Goal: Use online tool/utility: Utilize a website feature to perform a specific function

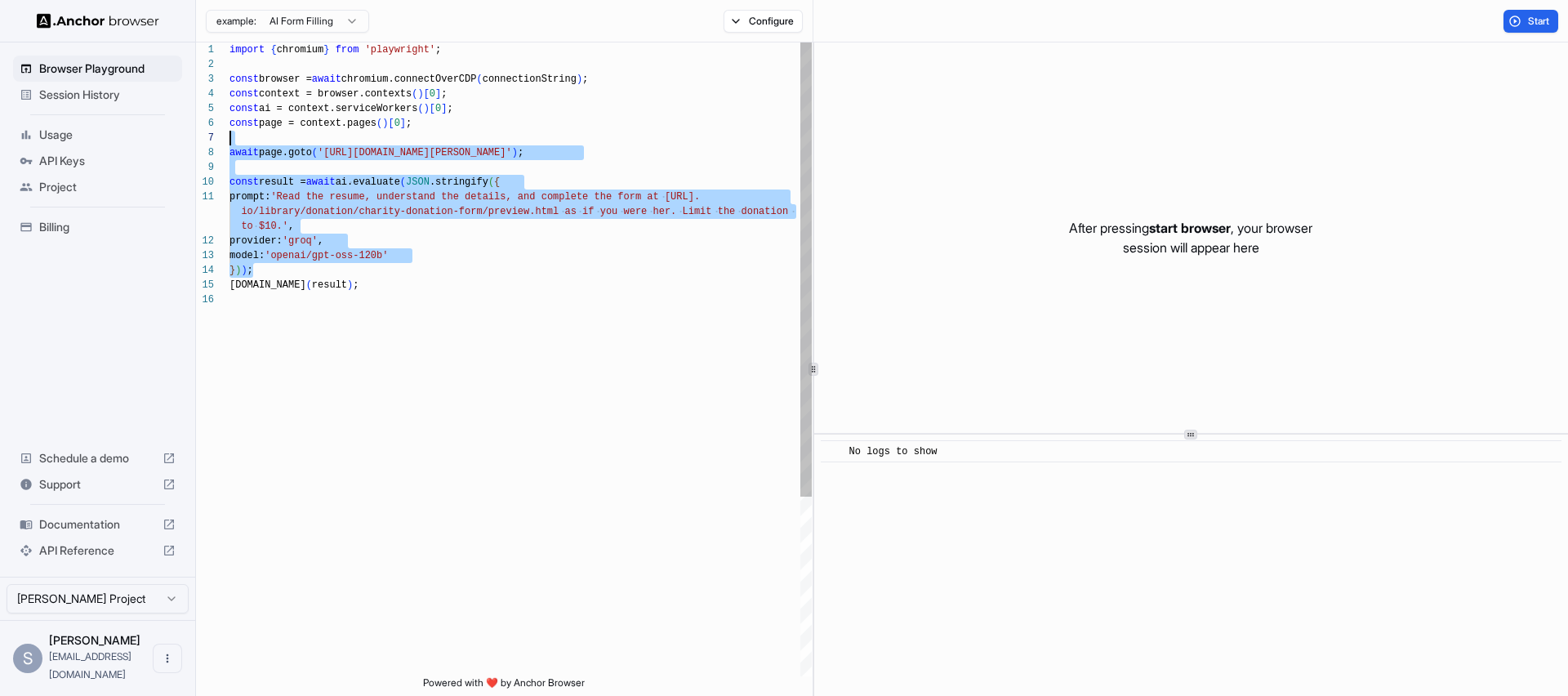
scroll to position [103, 0]
drag, startPoint x: 354, startPoint y: 264, endPoint x: 377, endPoint y: 152, distance: 114.3
click at [377, 152] on div "import { chromium } from 'playwright' ; const browser = await chromium.connectO…" at bounding box center [521, 484] width 583 height 884
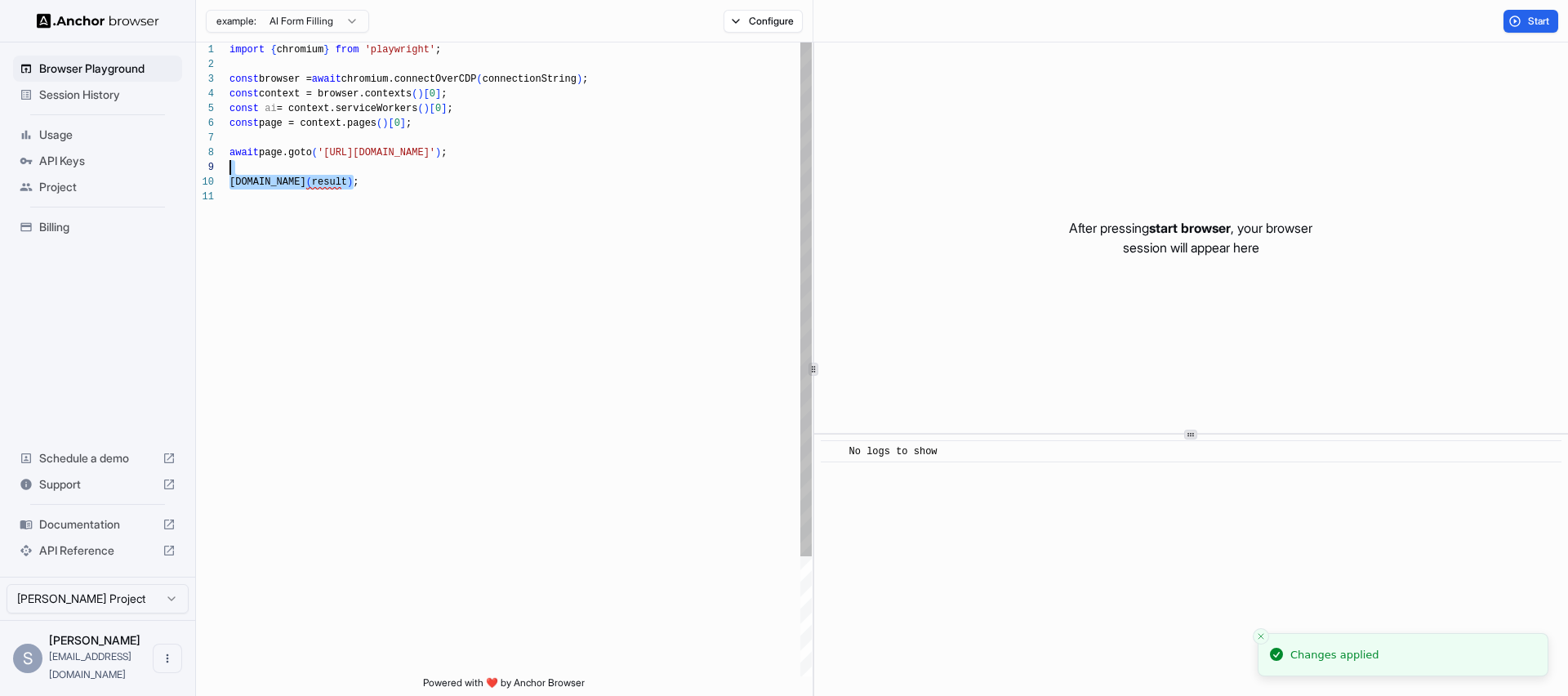
scroll to position [118, 0]
drag, startPoint x: 387, startPoint y: 183, endPoint x: 390, endPoint y: 170, distance: 13.3
click at [390, 170] on div "import { chromium } from 'playwright' ; const browser = await chromium.connectO…" at bounding box center [521, 433] width 583 height 781
click at [1546, 23] on span "Start" at bounding box center [1539, 21] width 23 height 13
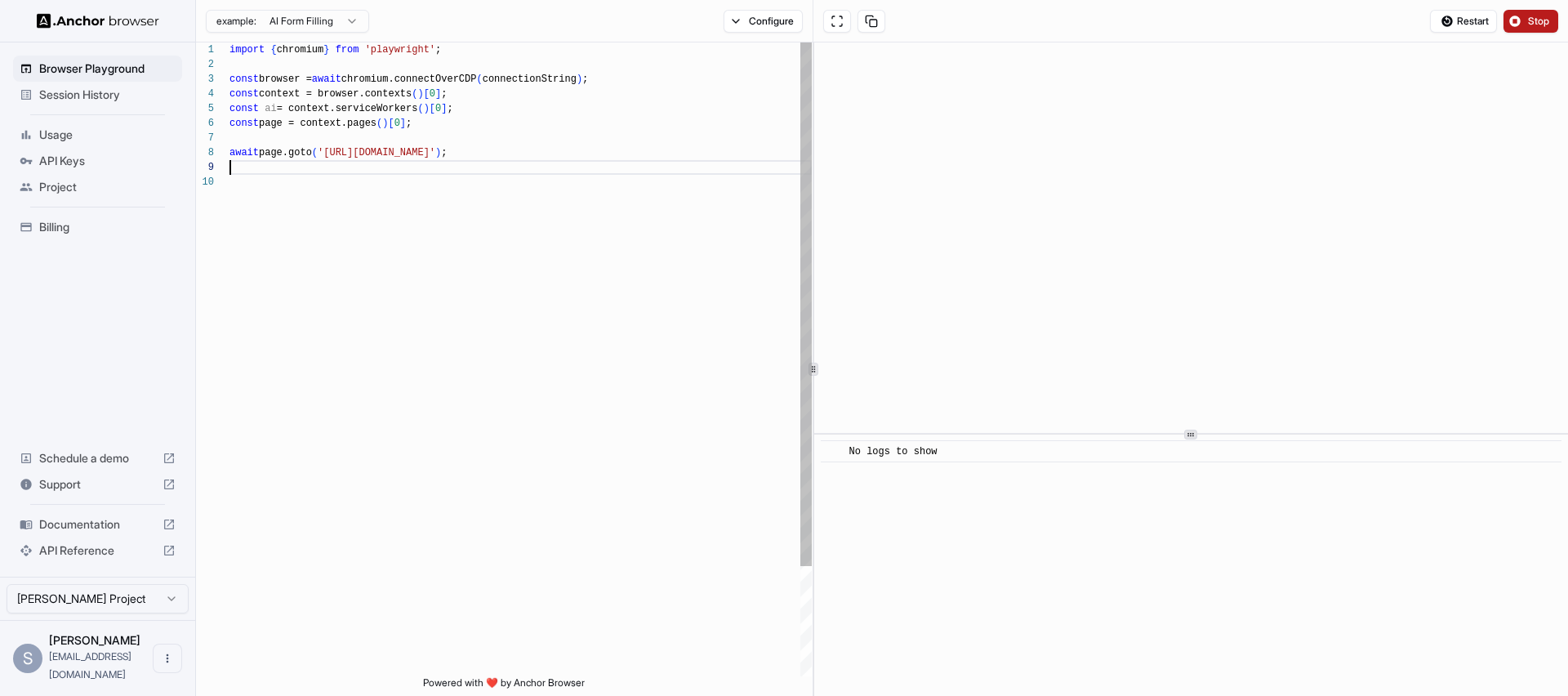
click at [537, 171] on div "import { chromium } from 'playwright' ; const browser = await chromium.connectO…" at bounding box center [521, 426] width 583 height 766
click at [534, 169] on div "import { chromium } from 'playwright' ; const browser = await chromium.connectO…" at bounding box center [521, 426] width 583 height 766
type textarea "**********"
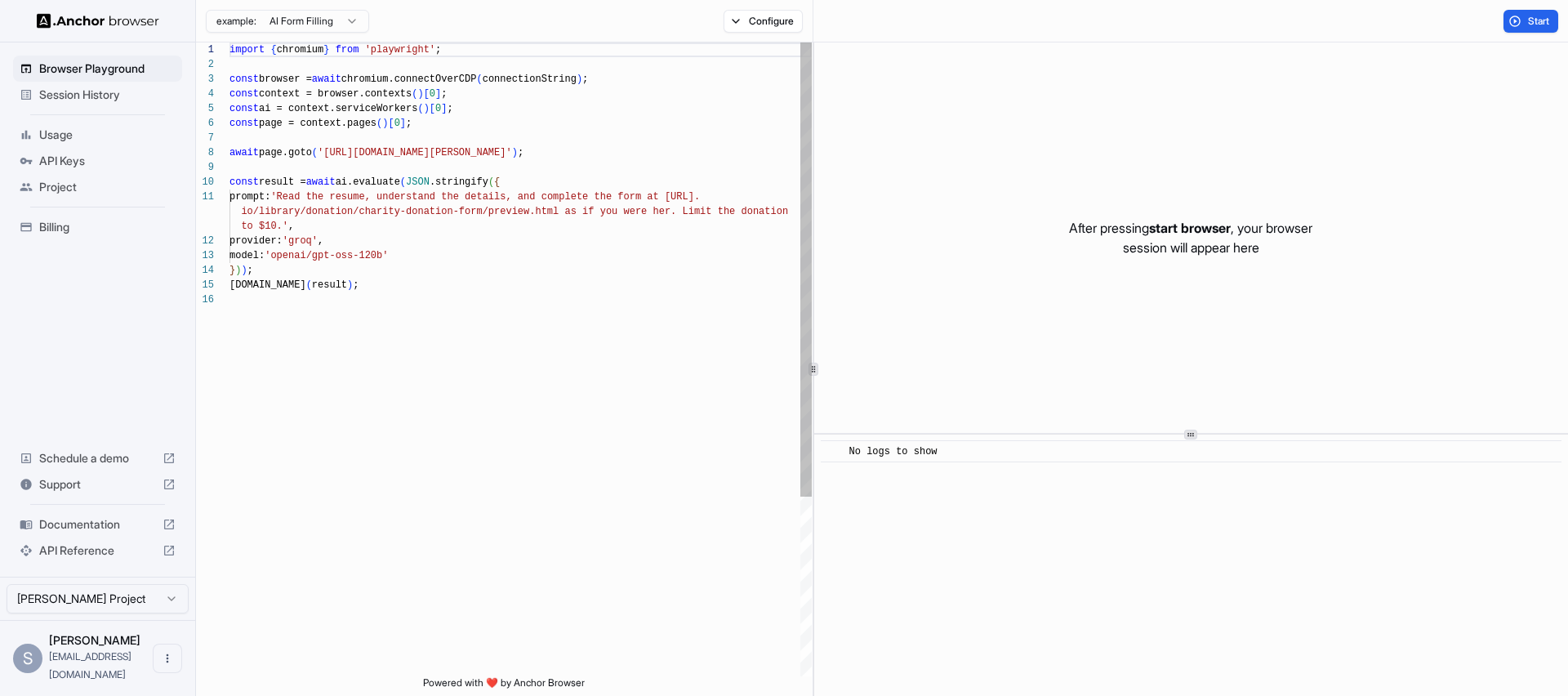
click at [396, 244] on div "import { chromium } from 'playwright' ; const browser = await chromium.connectO…" at bounding box center [521, 484] width 583 height 884
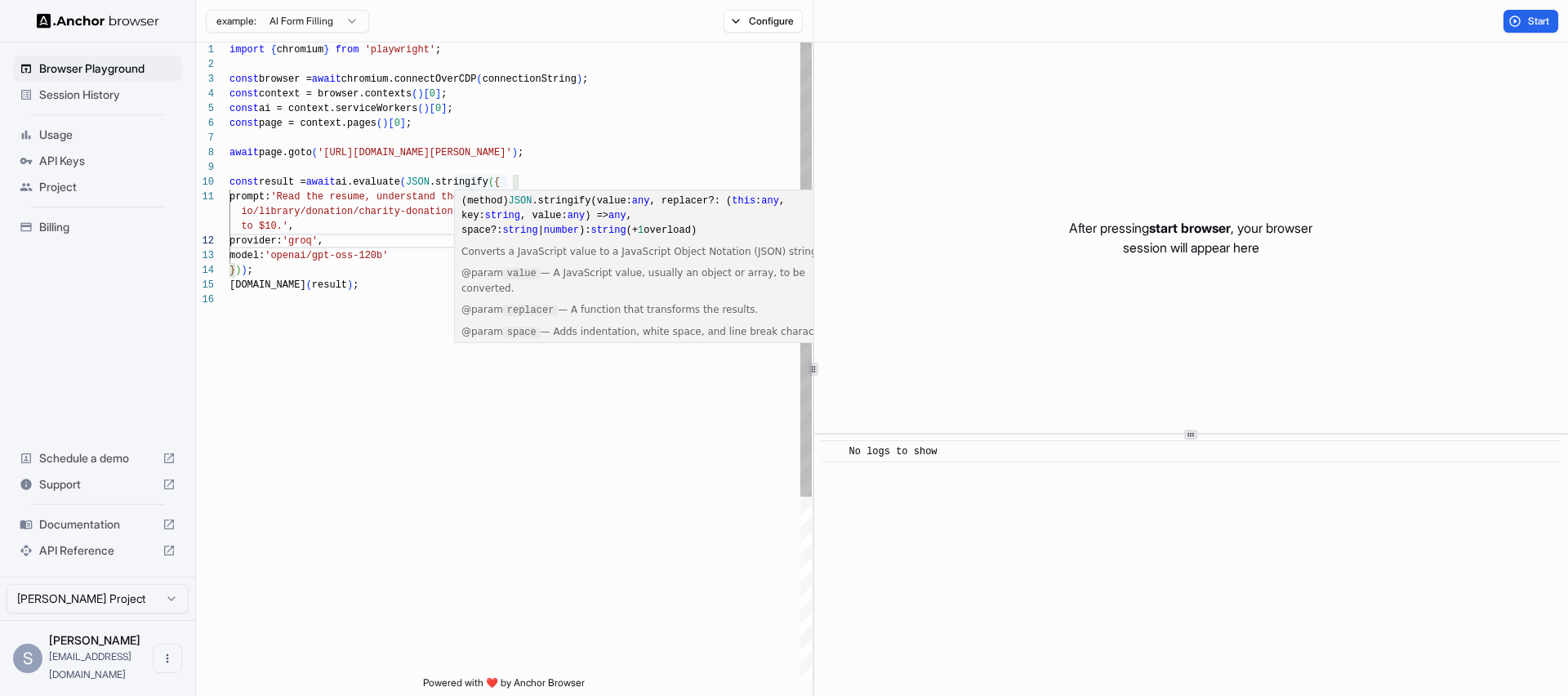
click at [361, 203] on div "import { chromium } from 'playwright' ; const browser = await chromium.connectO…" at bounding box center [521, 484] width 583 height 884
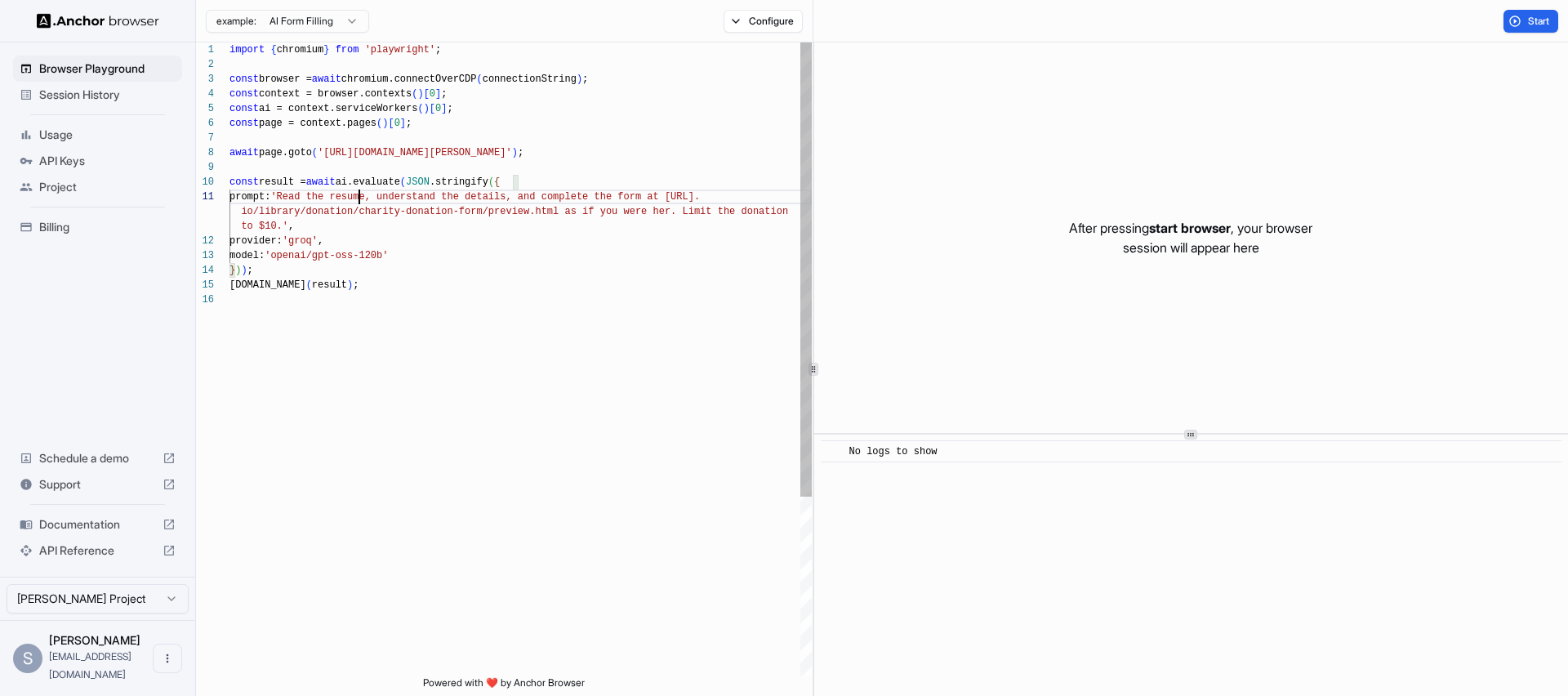
scroll to position [0, 0]
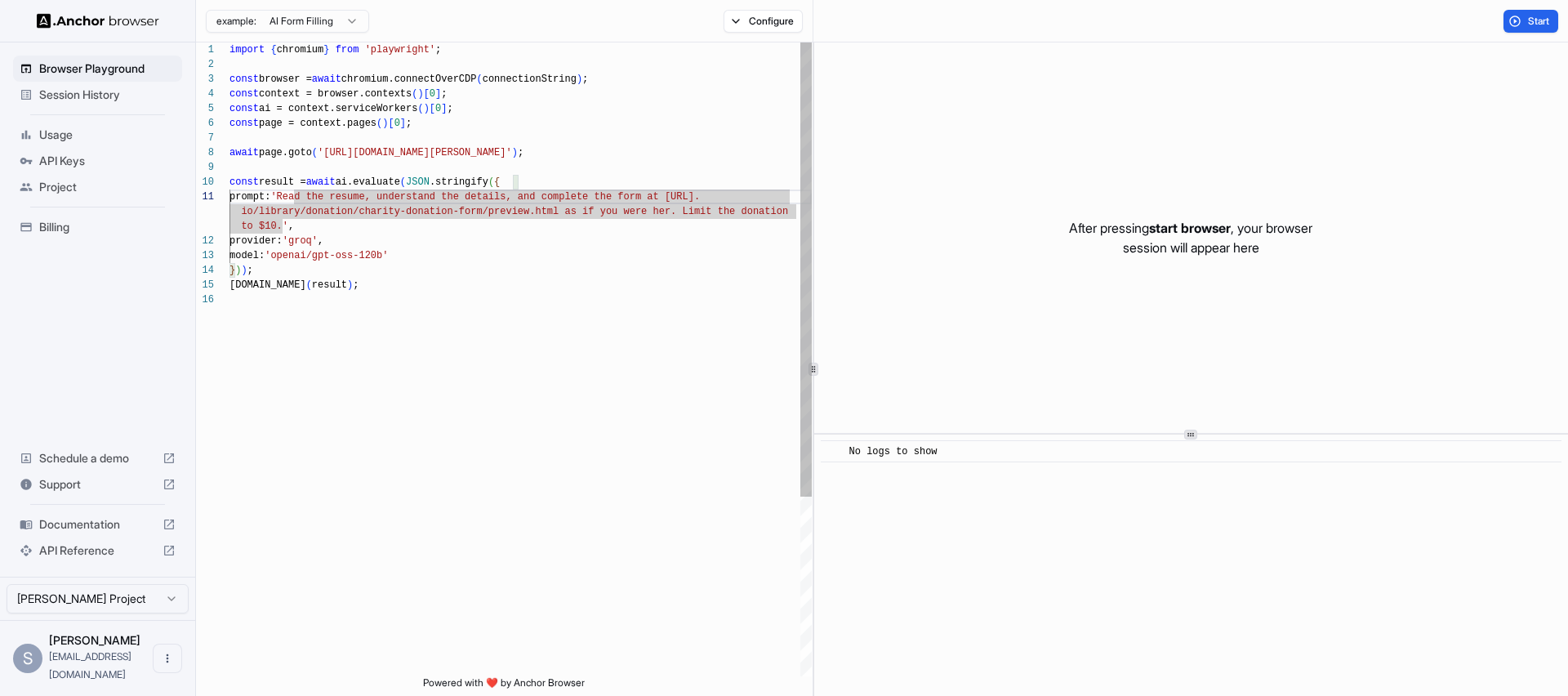
click at [411, 210] on div "import { chromium } from 'playwright' ; const browser = await chromium.connectO…" at bounding box center [521, 484] width 583 height 884
click at [410, 261] on div "import { chromium } from 'playwright' ; const browser = await chromium.connectO…" at bounding box center [521, 484] width 583 height 884
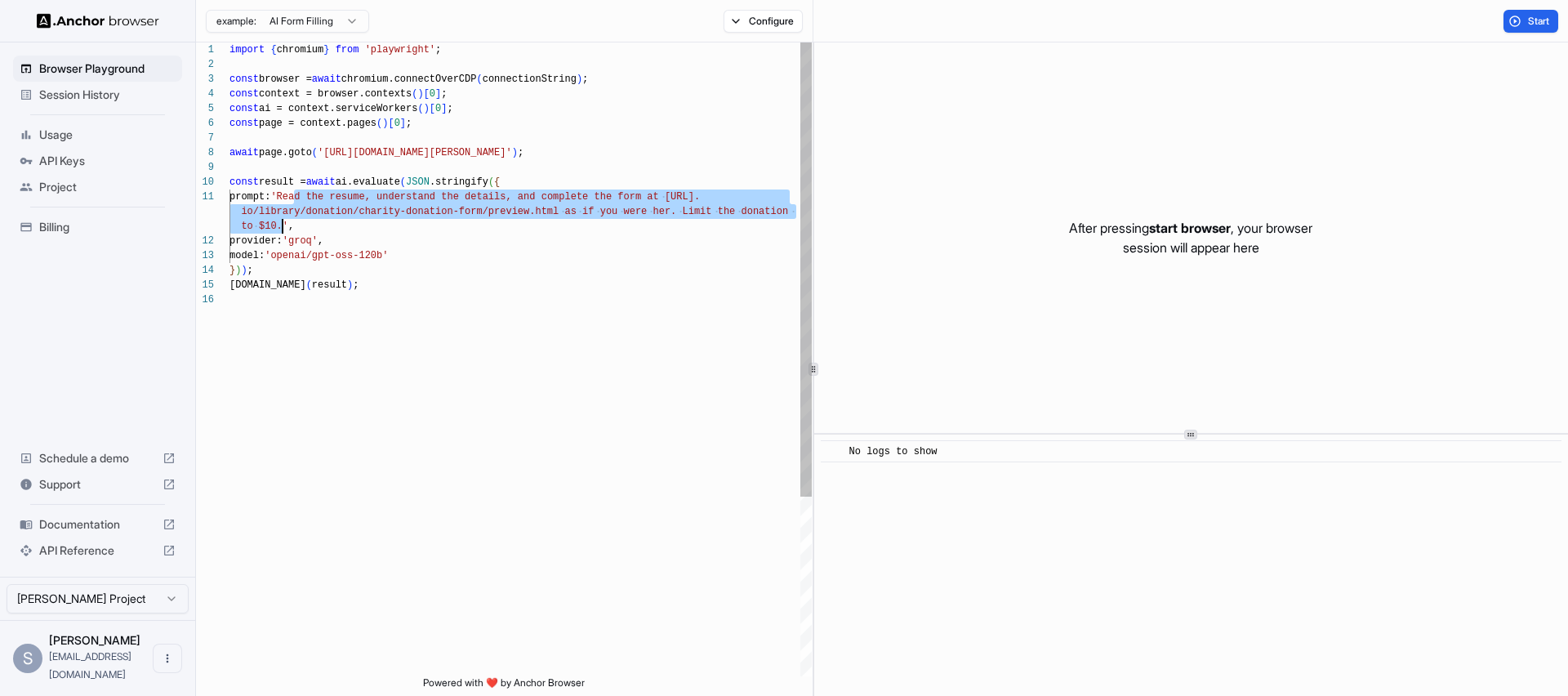
drag, startPoint x: 294, startPoint y: 195, endPoint x: 280, endPoint y: 229, distance: 36.8
click at [280, 229] on div "import { chromium } from 'playwright' ; const browser = await chromium.connectO…" at bounding box center [521, 484] width 583 height 884
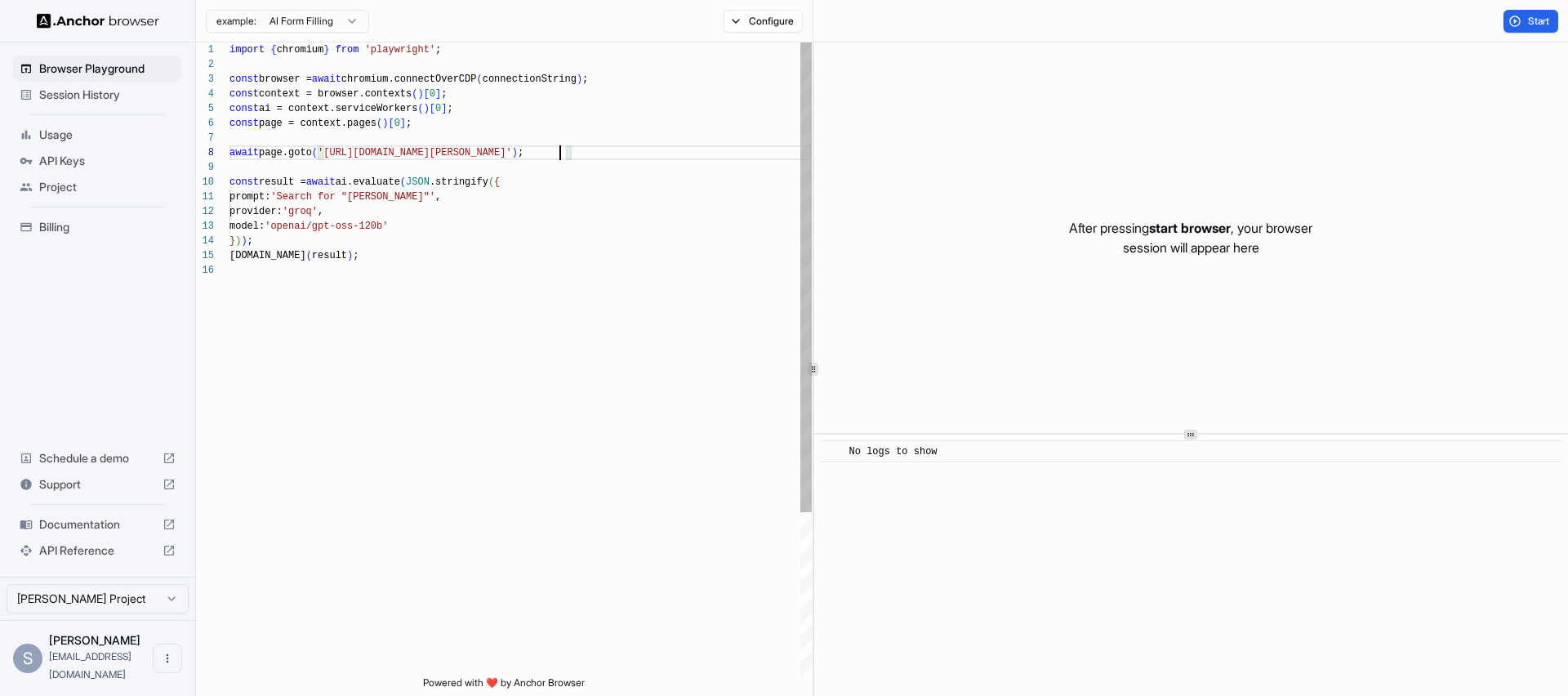
scroll to position [103, 0]
drag, startPoint x: 559, startPoint y: 152, endPoint x: 403, endPoint y: 149, distance: 156.0
click at [403, 149] on div "import { chromium } from 'playwright' ; const browser = await chromium.connectO…" at bounding box center [521, 470] width 583 height 855
click at [1531, 19] on span "Start" at bounding box center [1539, 21] width 23 height 13
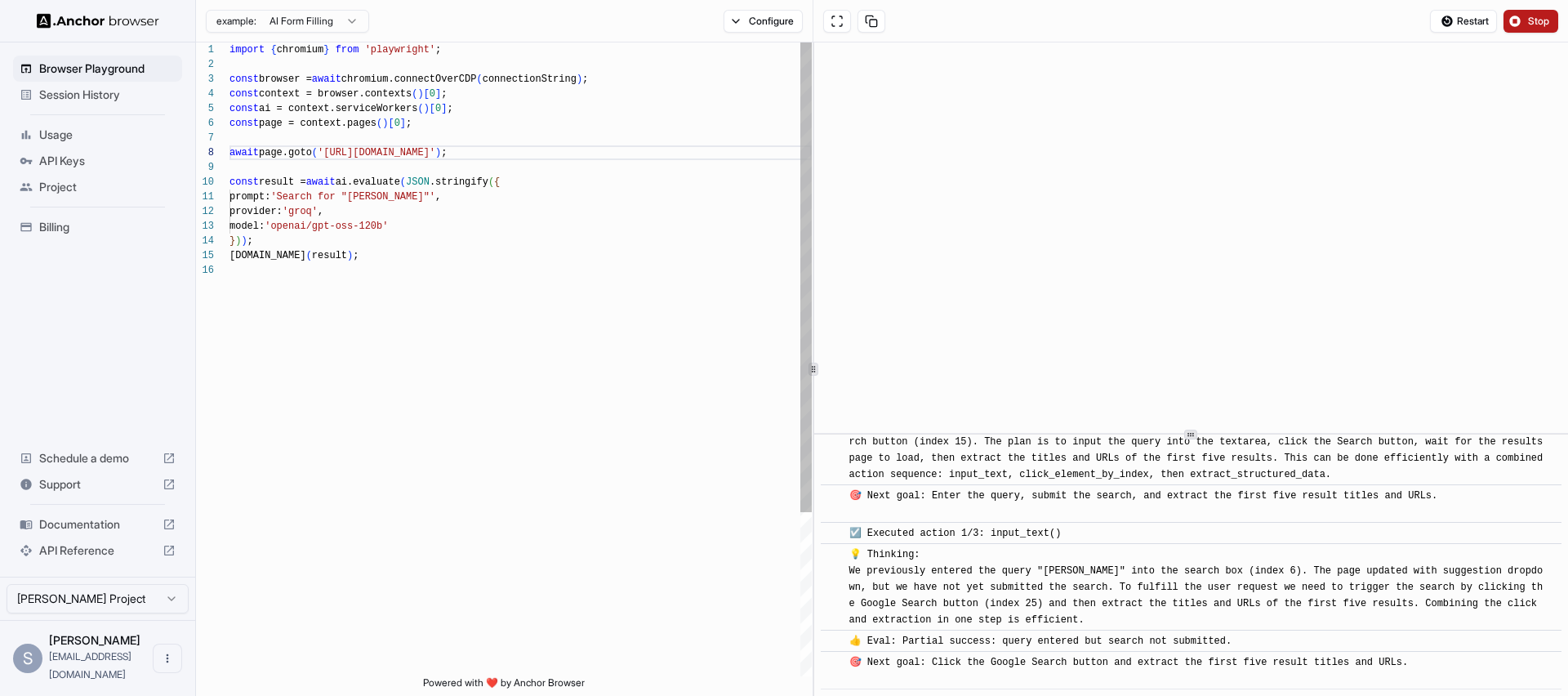
scroll to position [106, 0]
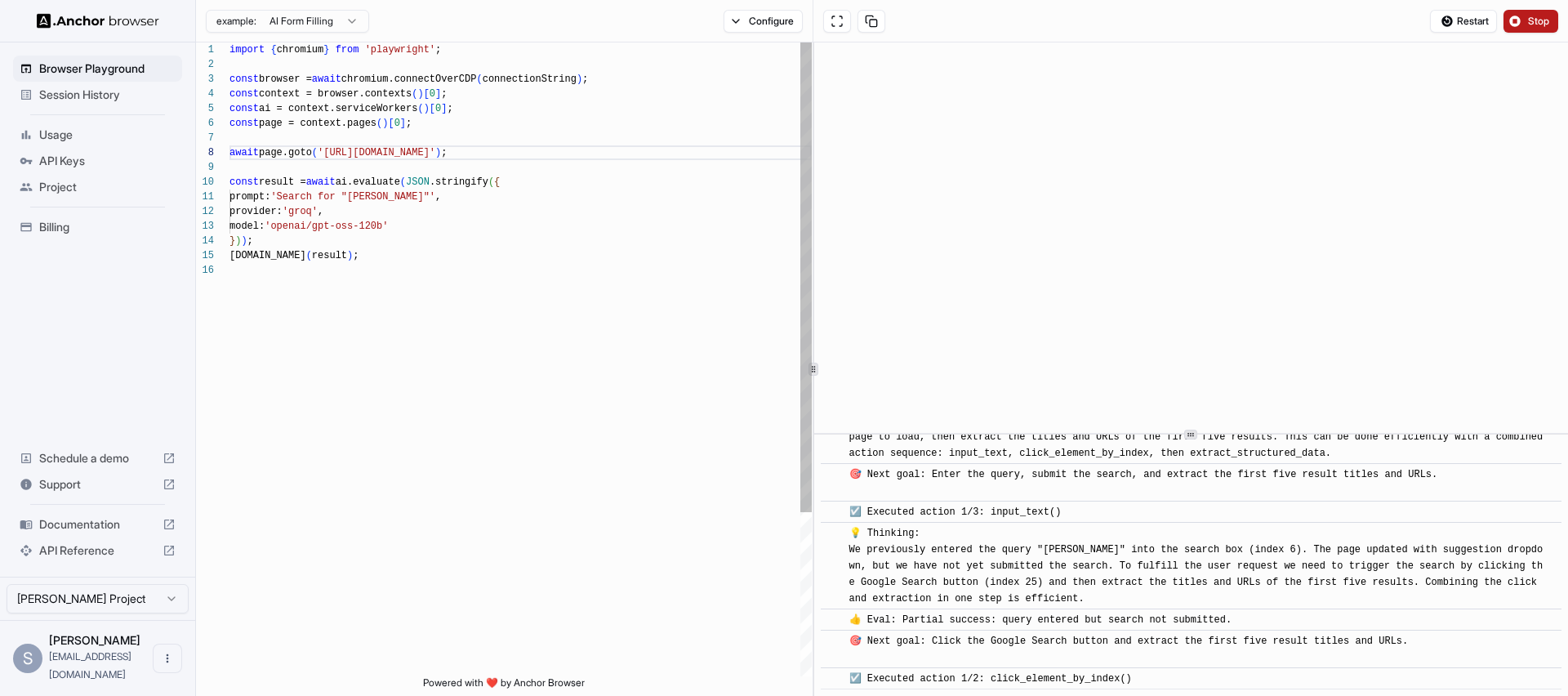
click at [591, 255] on div "import { chromium } from 'playwright' ; const browser = await chromium.connectO…" at bounding box center [521, 470] width 583 height 855
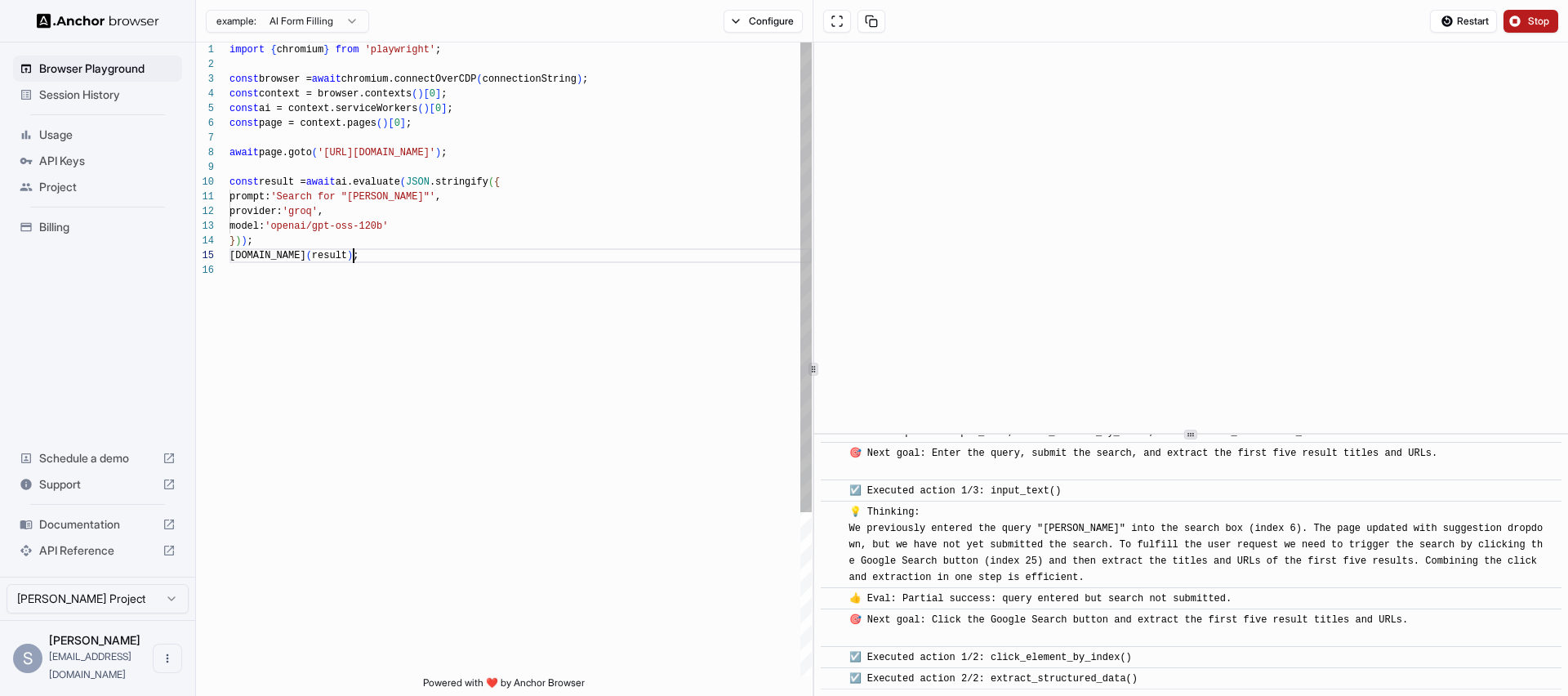
scroll to position [0, 0]
click at [441, 197] on div "import { chromium } from 'playwright' ; const browser = await chromium.connectO…" at bounding box center [521, 470] width 583 height 855
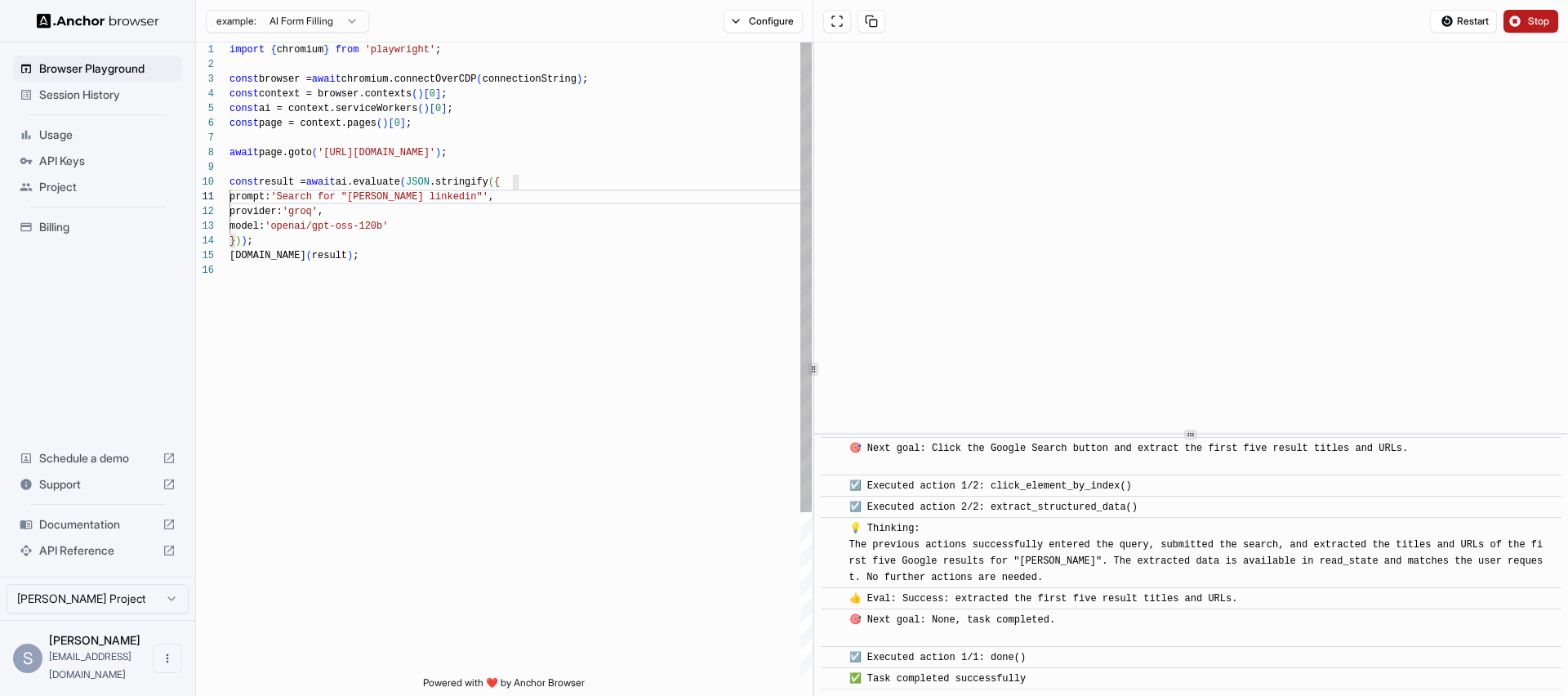
scroll to position [419, 0]
click at [393, 226] on div "import { chromium } from 'playwright' ; const browser = await chromium.connectO…" at bounding box center [521, 470] width 583 height 855
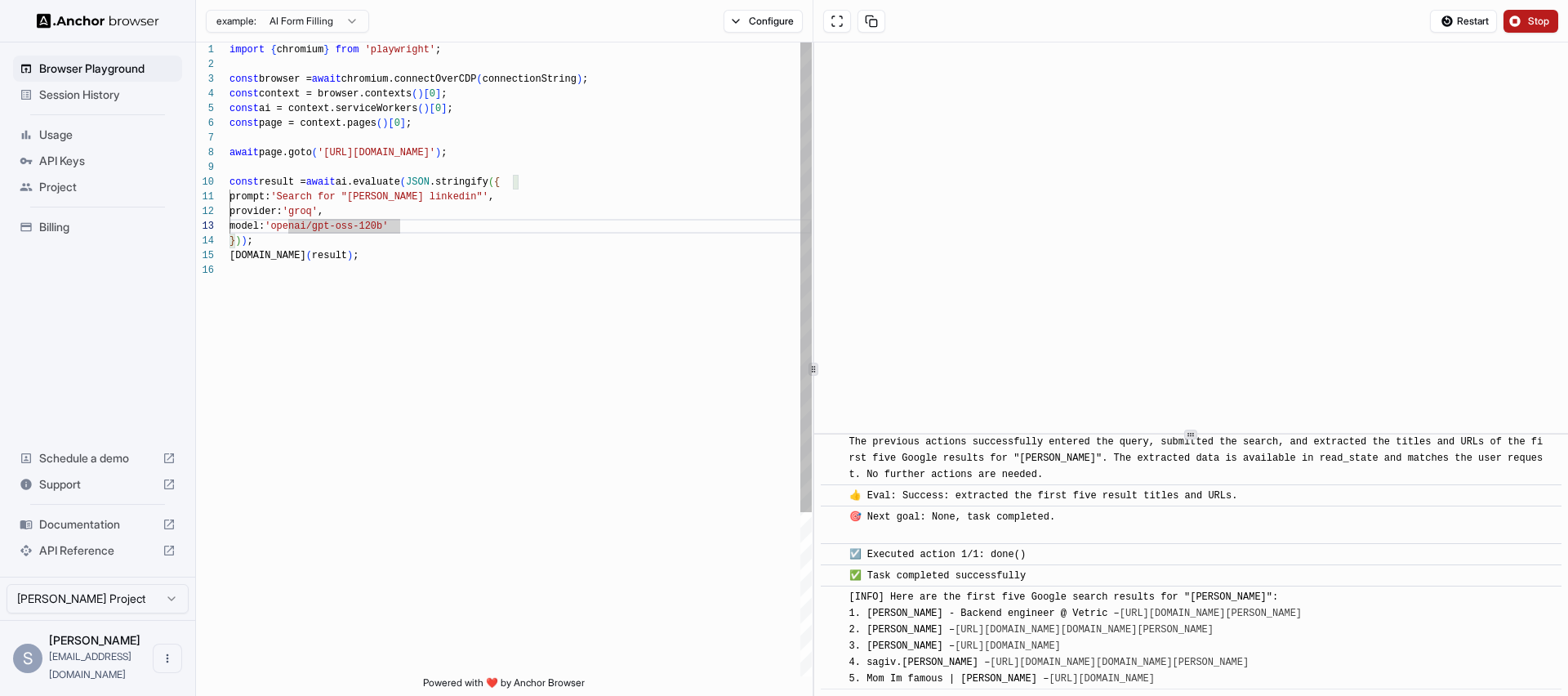
click at [387, 256] on div "import { chromium } from 'playwright' ; const browser = await chromium.connectO…" at bounding box center [521, 470] width 583 height 855
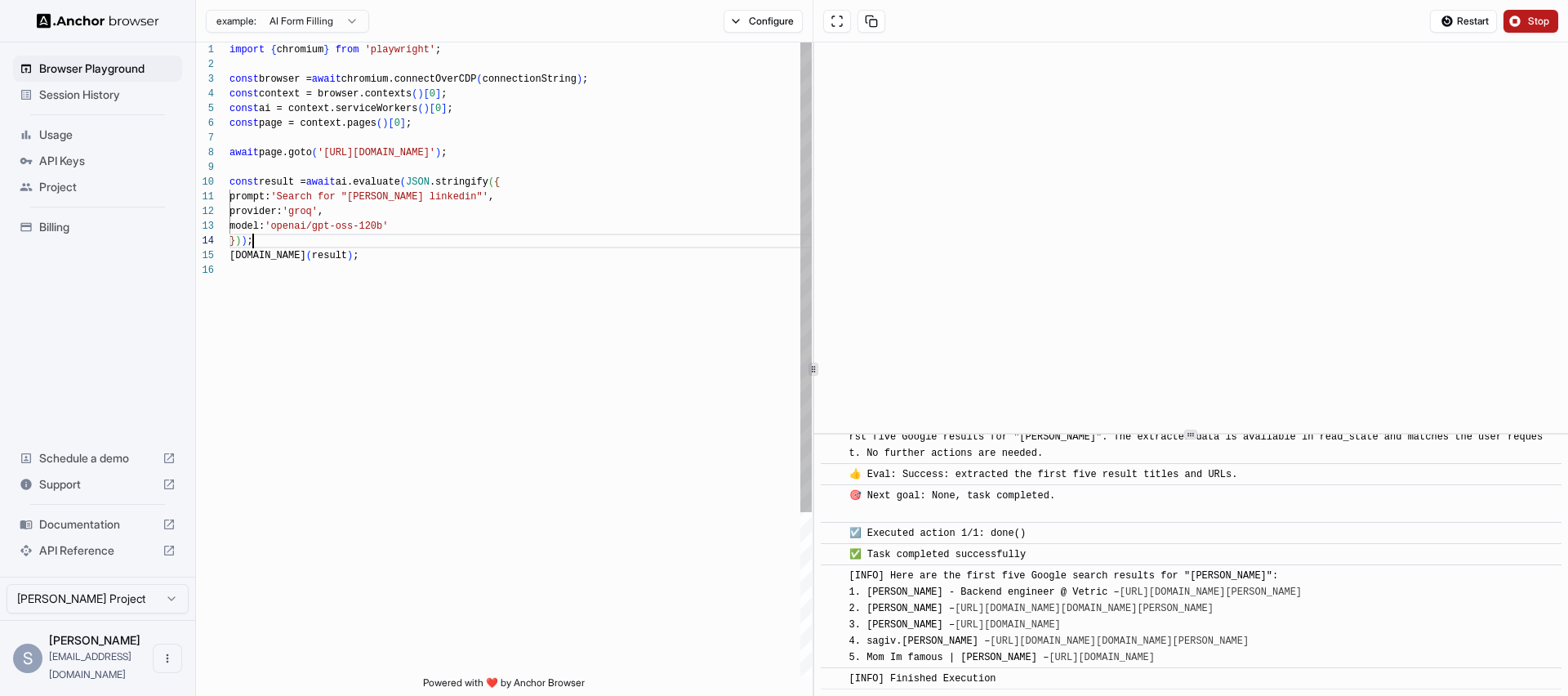
click at [380, 242] on div "import { chromium } from 'playwright' ; const browser = await chromium.connectO…" at bounding box center [521, 470] width 583 height 855
click at [390, 254] on div "import { chromium } from 'playwright' ; const browser = await chromium.connectO…" at bounding box center [521, 470] width 583 height 855
click at [374, 248] on div "import { chromium } from 'playwright' ; const browser = await chromium.connectO…" at bounding box center [521, 470] width 583 height 855
click at [369, 242] on div "import { chromium } from 'playwright' ; const browser = await chromium.connectO…" at bounding box center [521, 470] width 583 height 855
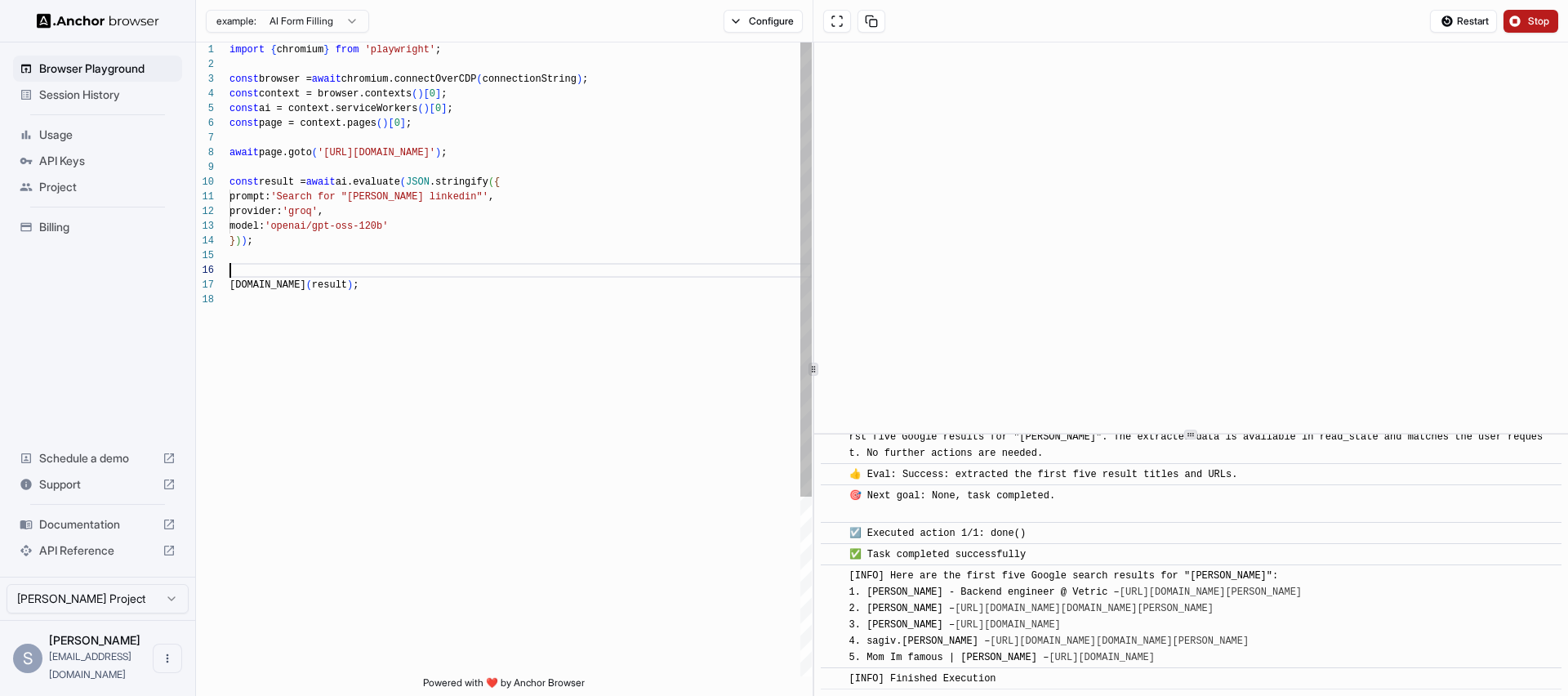
scroll to position [74, 0]
click at [282, 184] on div "import { chromium } from 'playwright' ; const browser = await chromium.connectO…" at bounding box center [521, 484] width 583 height 884
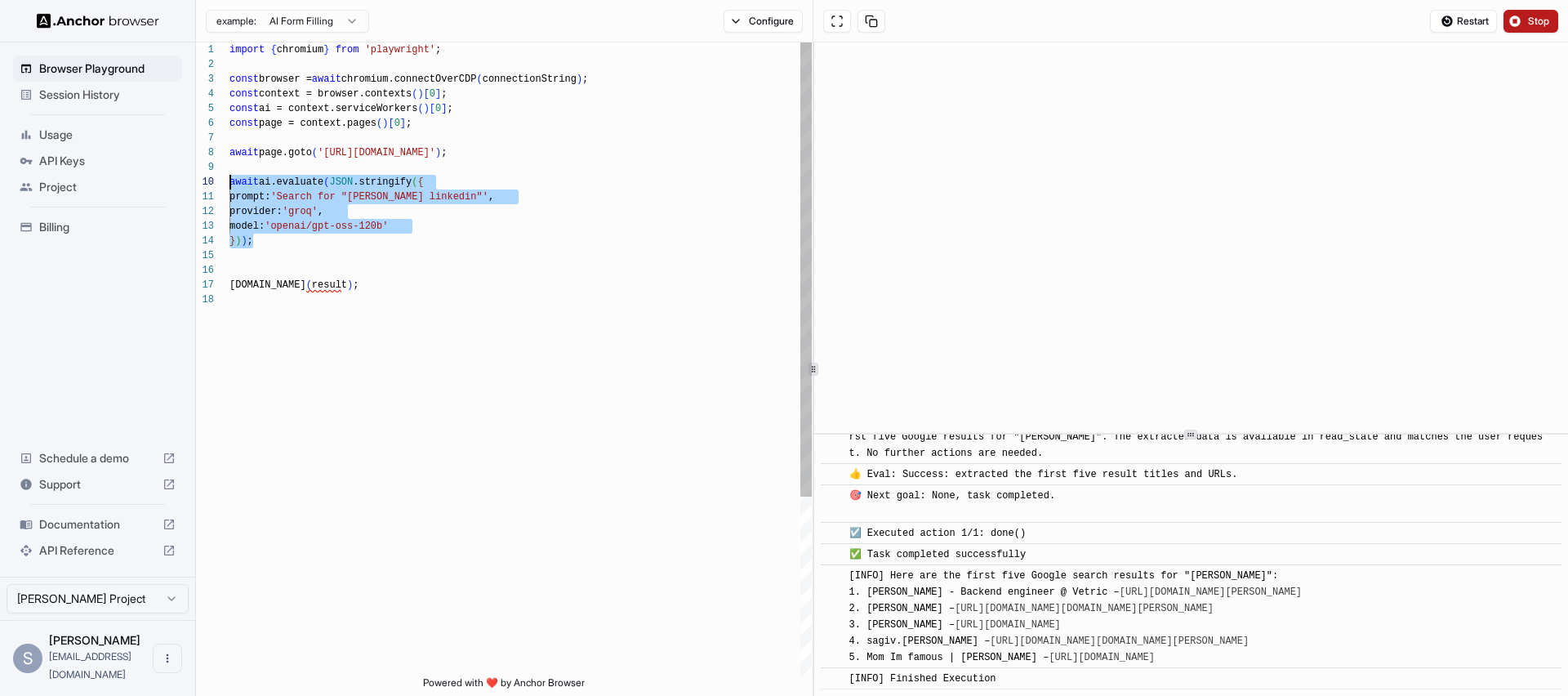
drag, startPoint x: 277, startPoint y: 242, endPoint x: 199, endPoint y: 181, distance: 99.0
click at [230, 181] on div "import { chromium } from 'playwright' ; const browser = await chromium.connectO…" at bounding box center [521, 484] width 583 height 884
click at [294, 265] on div "import { chromium } from 'playwright' ; const browser = await chromium.connectO…" at bounding box center [521, 484] width 583 height 884
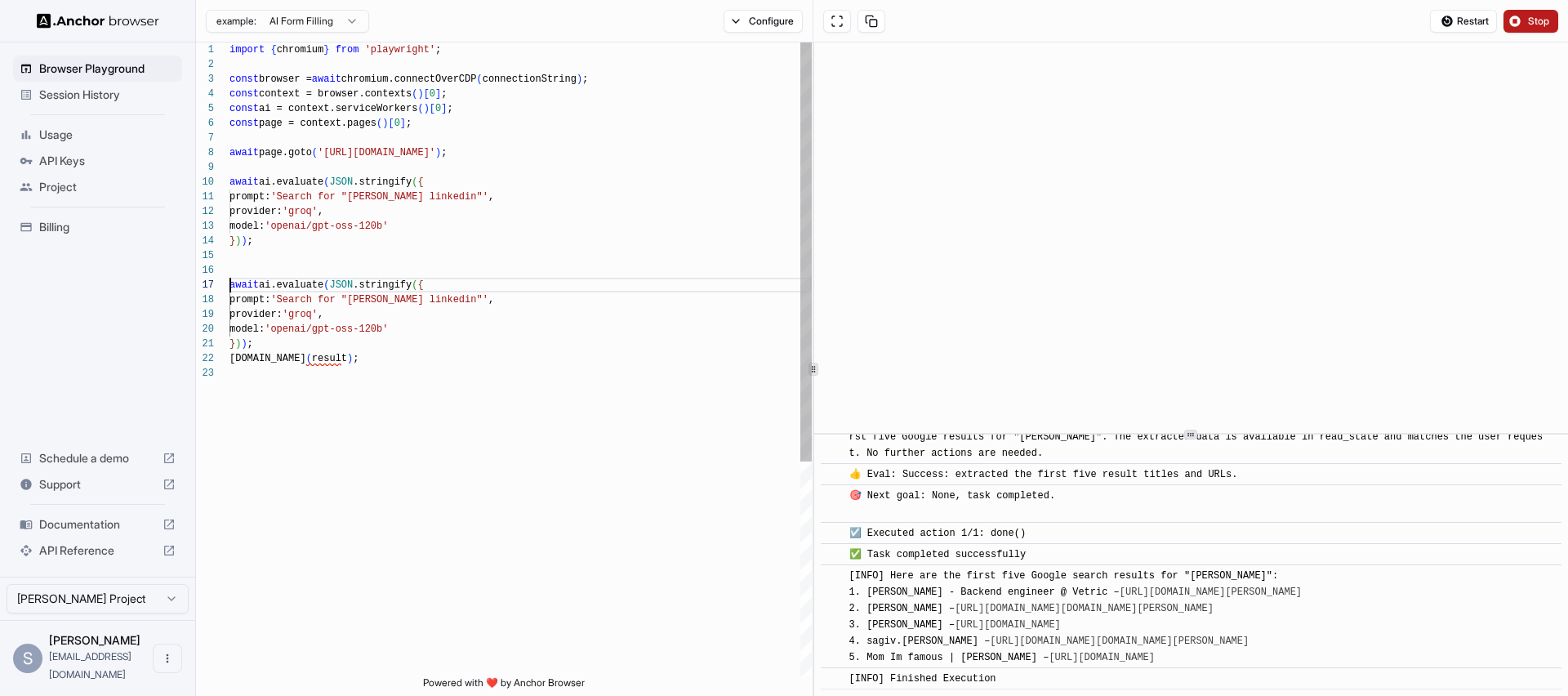
scroll to position [88, 0]
click at [232, 283] on div "import { chromium } from 'playwright' ; const browser = await chromium.connectO…" at bounding box center [521, 522] width 583 height 958
click at [431, 321] on div "import { chromium } from 'playwright' ; const browser = await chromium.connectO…" at bounding box center [521, 522] width 583 height 958
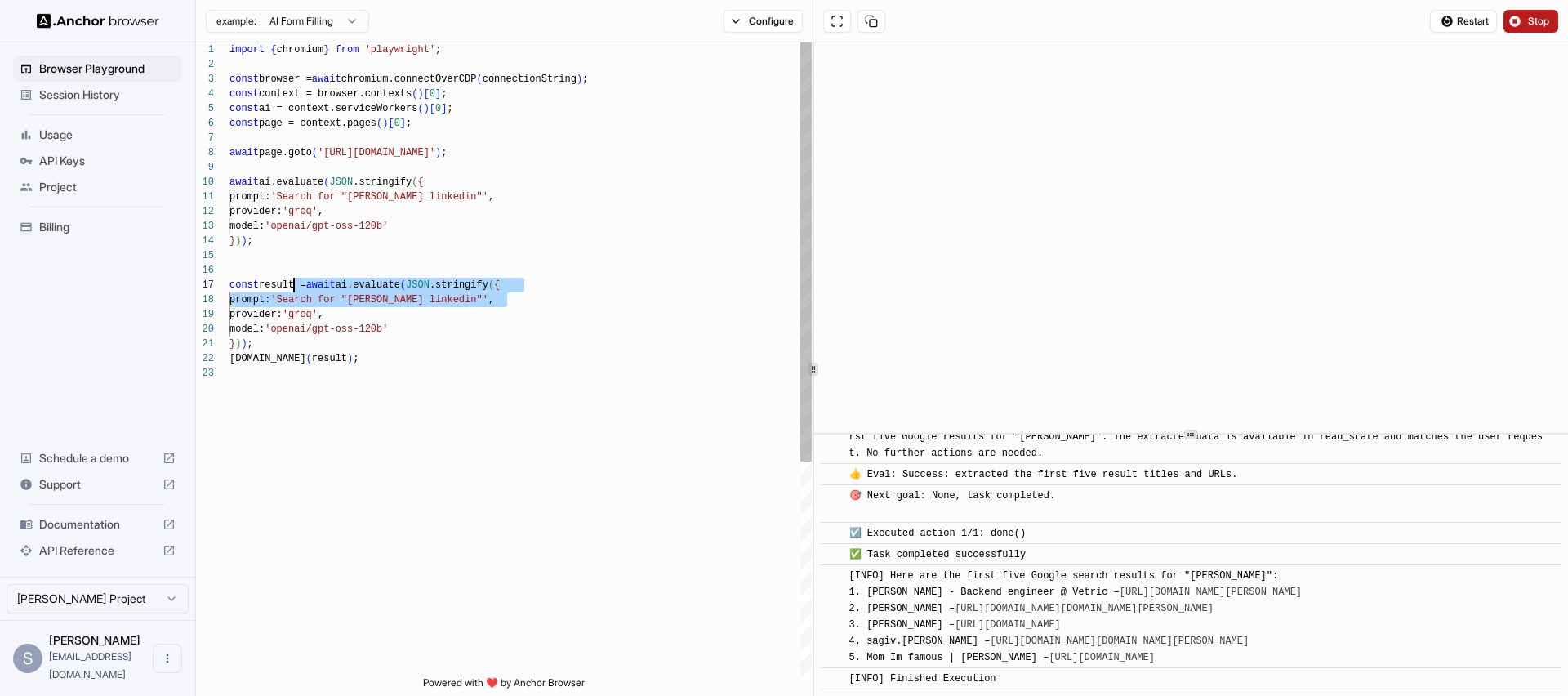
scroll to position [103, 0]
drag, startPoint x: 505, startPoint y: 298, endPoint x: 293, endPoint y: 294, distance: 212.0
click at [624, 222] on div "import { chromium } from 'playwright' ; const browser = await chromium.connectO…" at bounding box center [521, 522] width 583 height 958
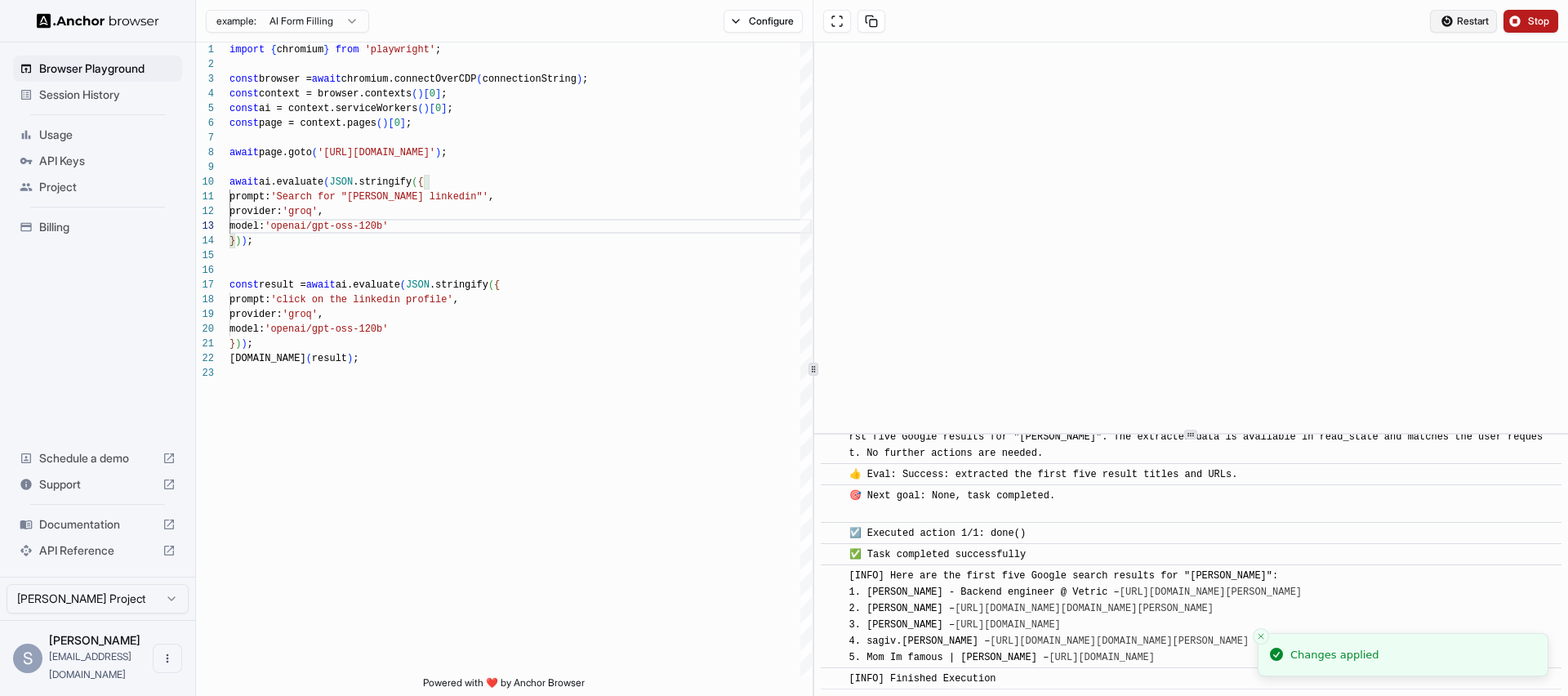
click at [1483, 12] on button "Restart" at bounding box center [1462, 21] width 67 height 23
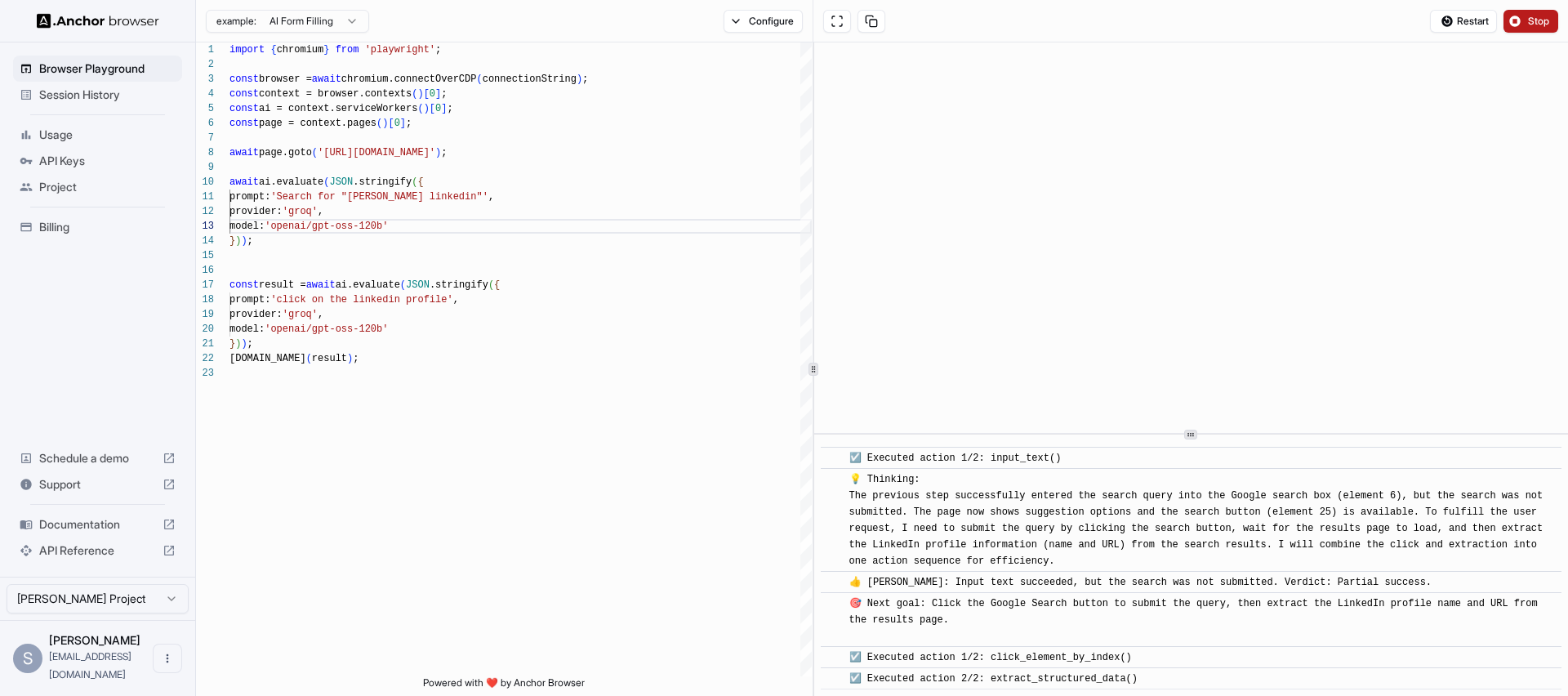
scroll to position [1325, 0]
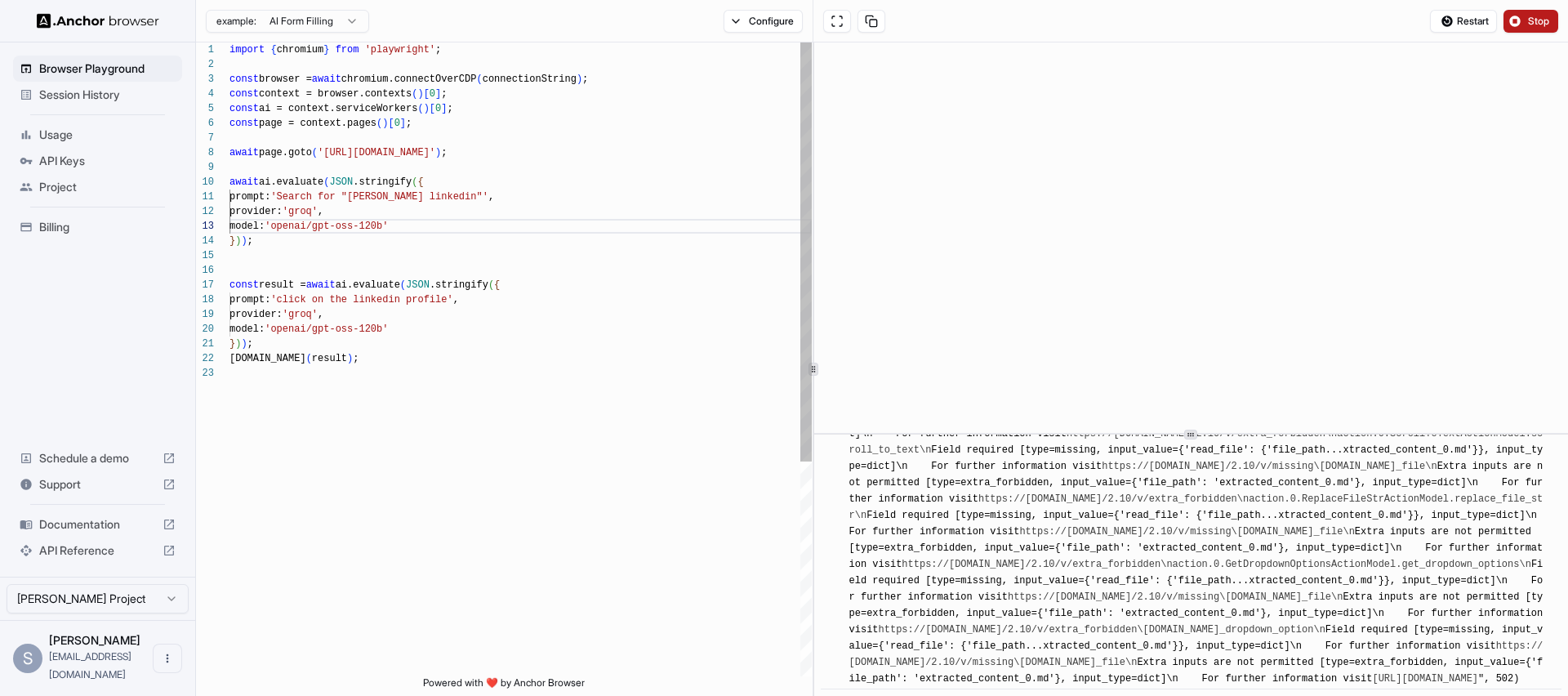
click at [485, 307] on div "import { chromium } from 'playwright' ; const browser = await chromium.connectO…" at bounding box center [521, 522] width 583 height 958
click at [462, 303] on div "import { chromium } from 'playwright' ; const browser = await chromium.connectO…" at bounding box center [521, 522] width 583 height 958
click at [467, 303] on div "import { chromium } from 'playwright' ; const browser = await chromium.connectO…" at bounding box center [521, 522] width 583 height 958
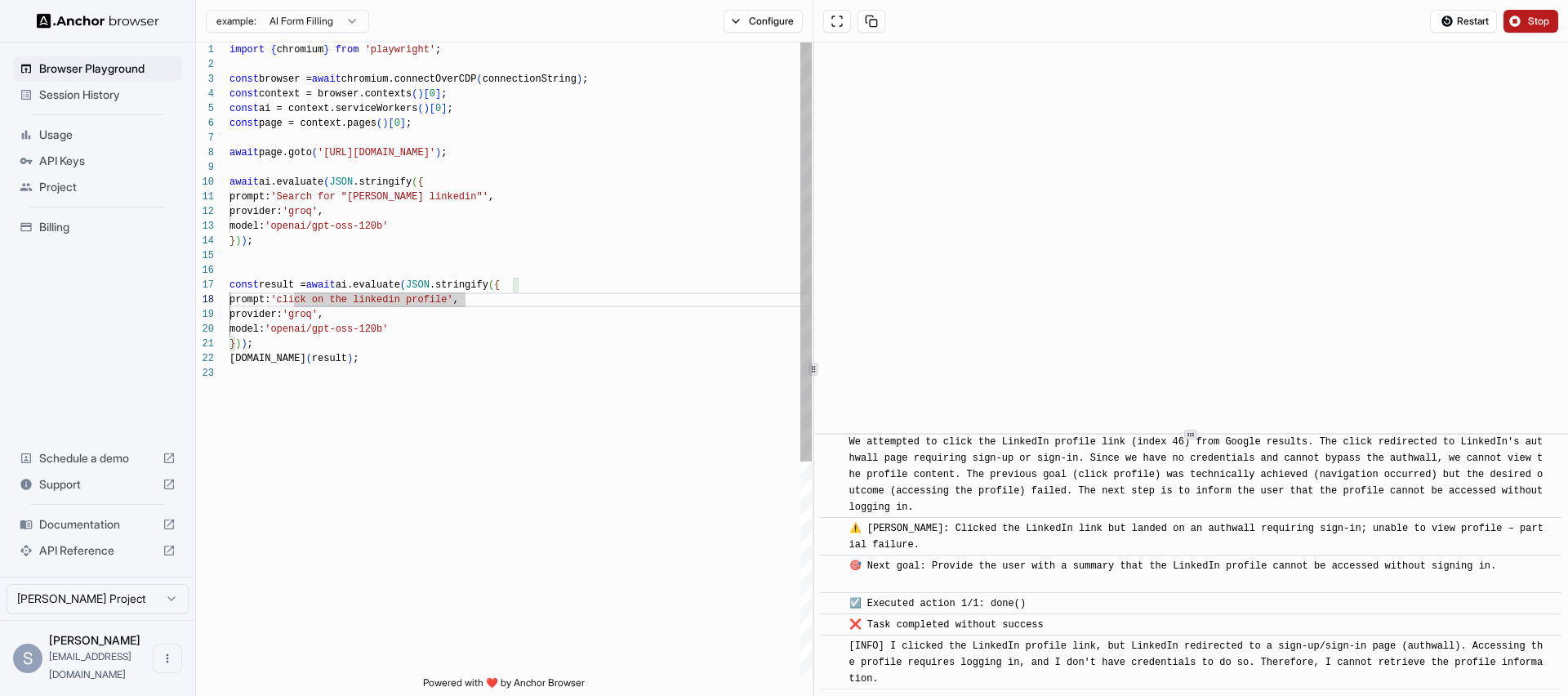
scroll to position [4209, 0]
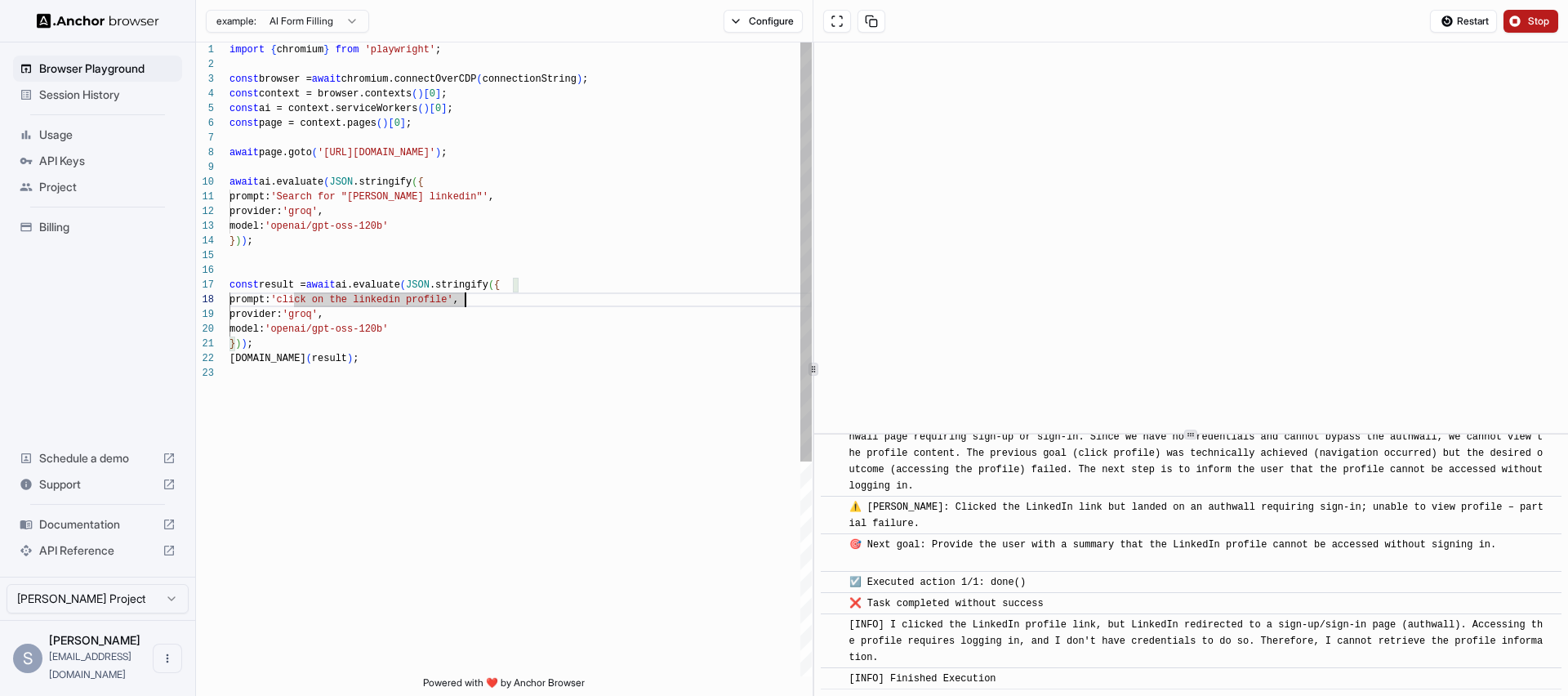
click at [375, 303] on div "import { chromium } from 'playwright' ; const browser = await chromium.connectO…" at bounding box center [521, 522] width 583 height 958
click at [480, 299] on div "import { chromium } from 'playwright' ; const browser = await chromium.connectO…" at bounding box center [521, 522] width 583 height 958
drag, startPoint x: 495, startPoint y: 197, endPoint x: 366, endPoint y: 199, distance: 129.0
click at [366, 199] on div "import { chromium } from 'playwright' ; const browser = await chromium.connectO…" at bounding box center [521, 522] width 583 height 958
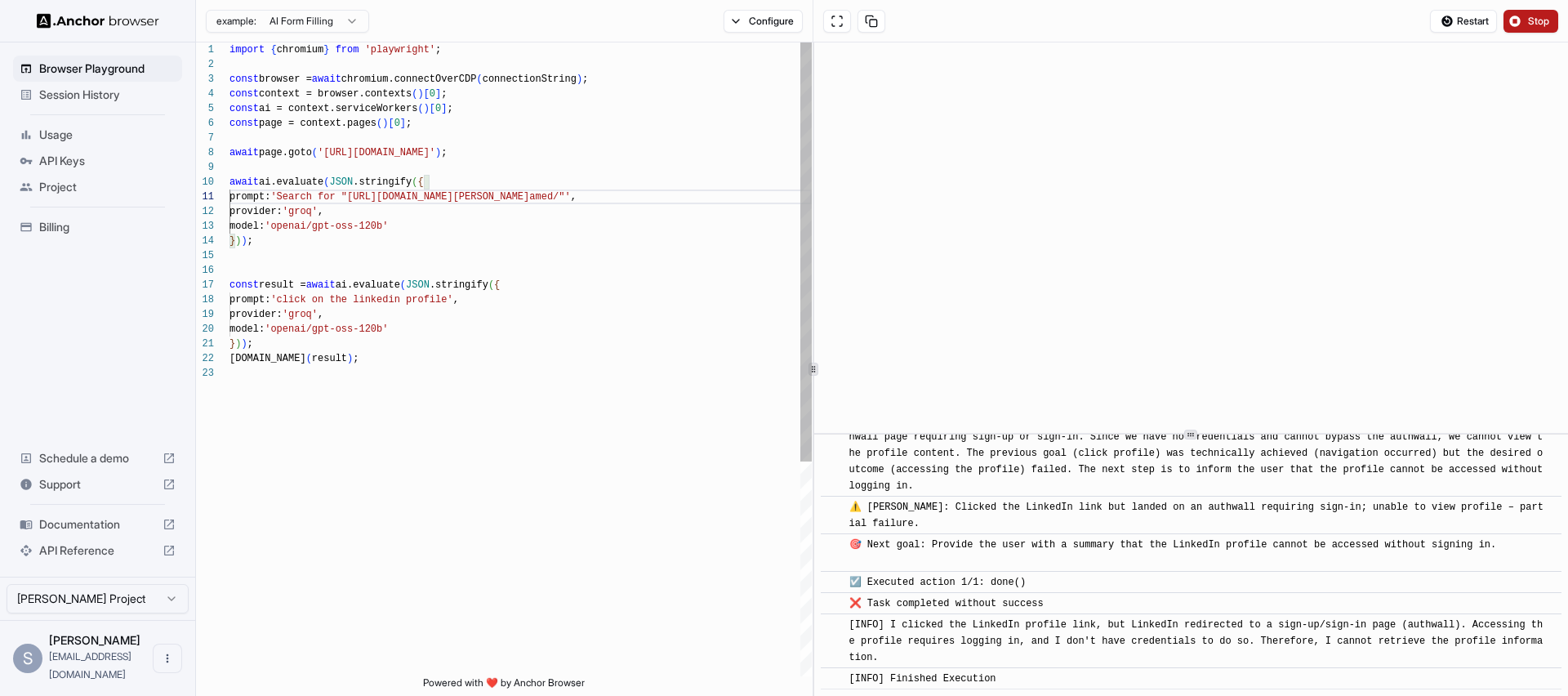
click at [477, 278] on div "import { chromium } from 'playwright' ; const browser = await chromium.connectO…" at bounding box center [521, 522] width 583 height 958
drag, startPoint x: 462, startPoint y: 300, endPoint x: 370, endPoint y: 301, distance: 92.0
click at [370, 301] on div "import { chromium } from 'playwright' ; const browser = await chromium.connectO…" at bounding box center [521, 522] width 583 height 958
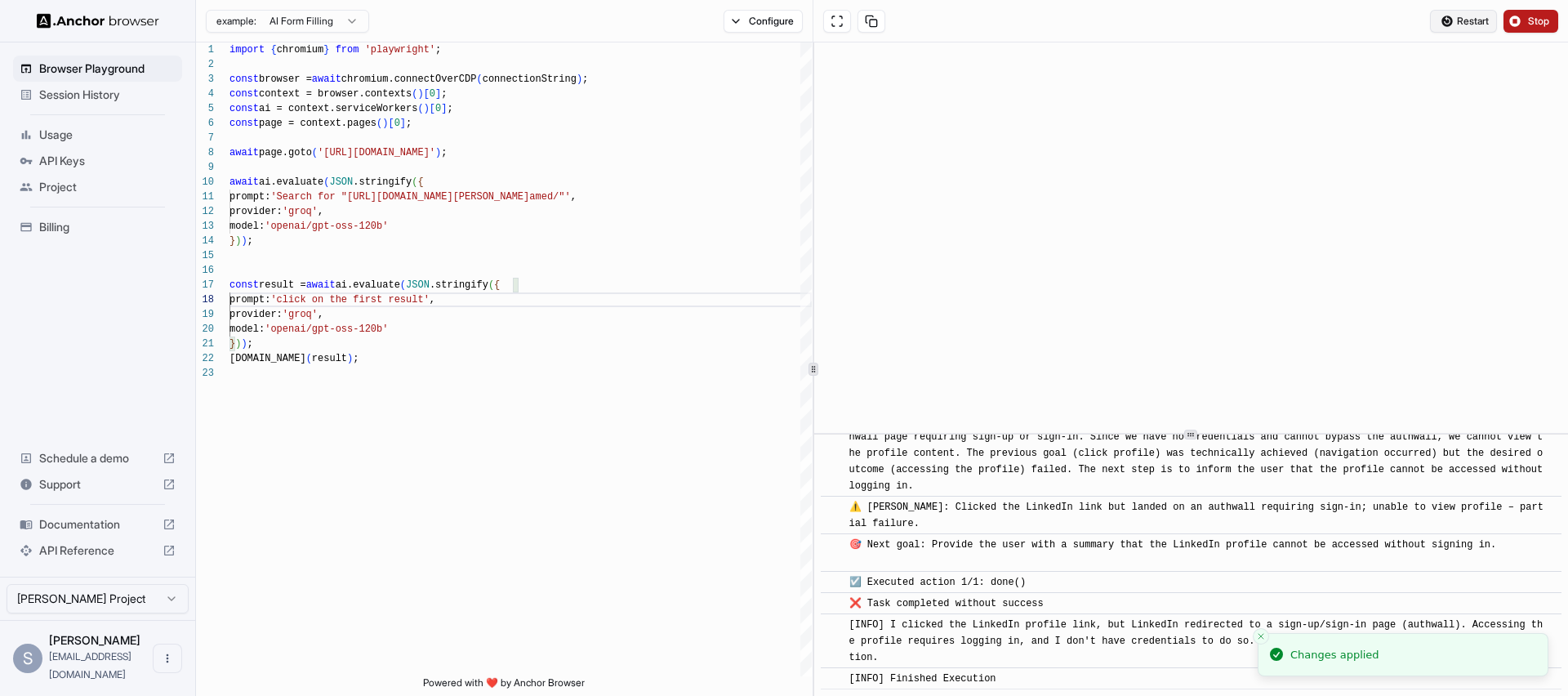
click at [1475, 29] on button "Restart" at bounding box center [1462, 21] width 67 height 23
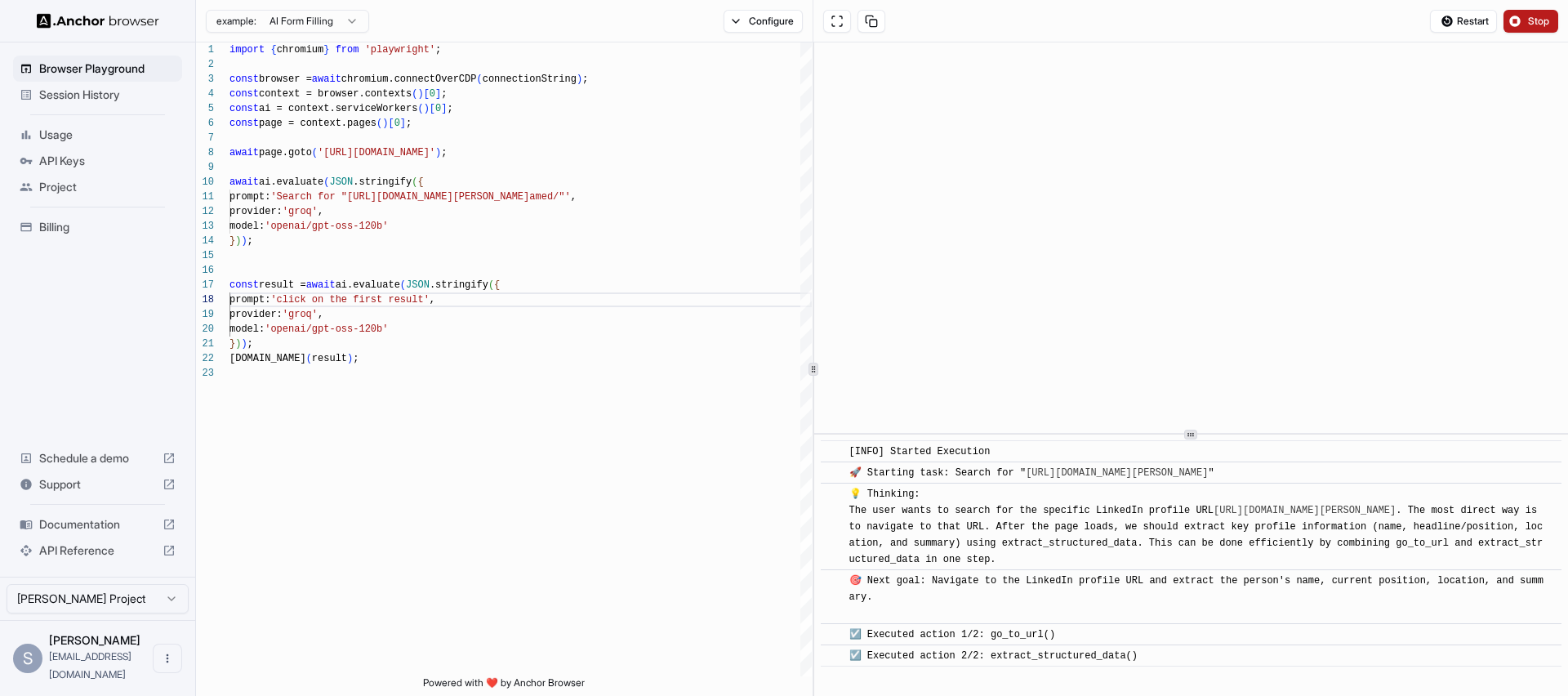
scroll to position [155, 0]
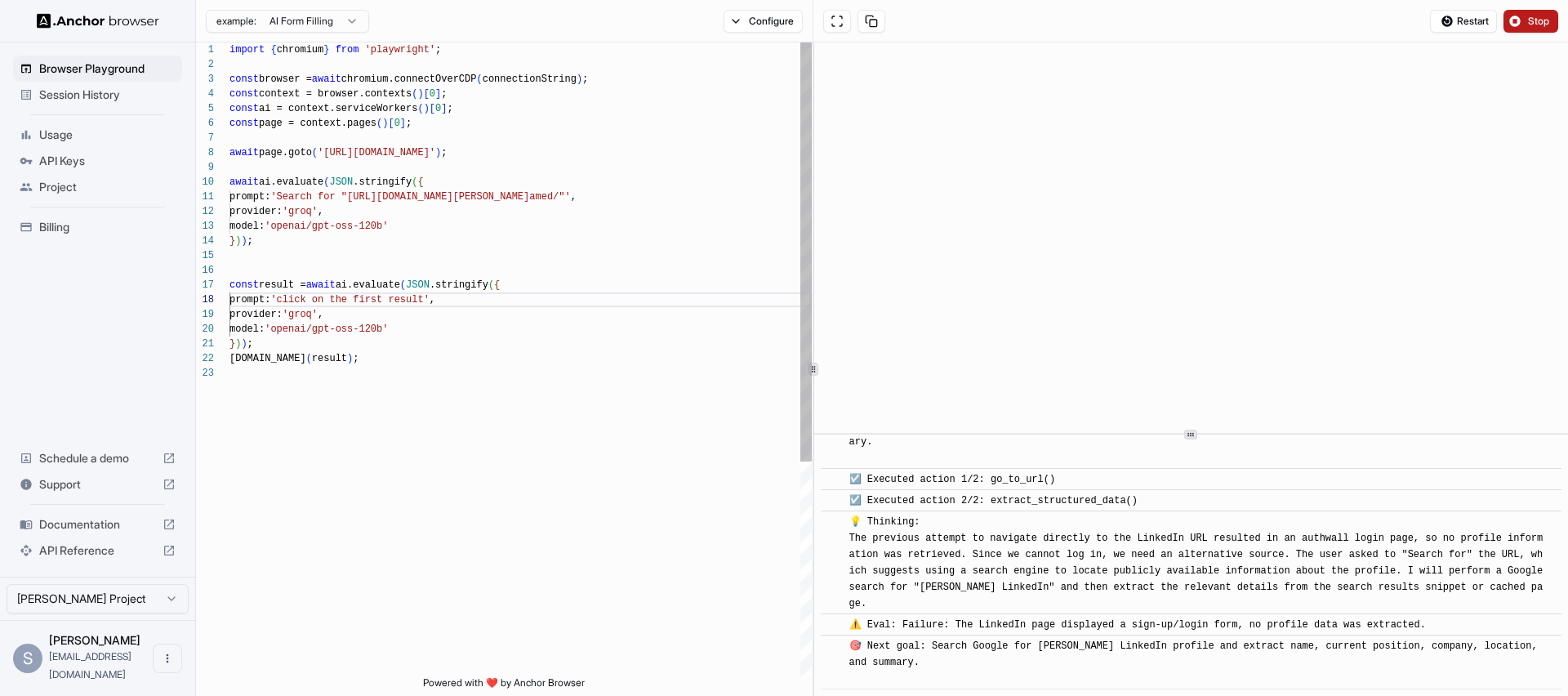
click at [459, 205] on div "import { chromium } from 'playwright' ; const browser = await chromium.connectO…" at bounding box center [521, 522] width 583 height 958
click at [327, 203] on div "import { chromium } from 'playwright' ; const browser = await chromium.connectO…" at bounding box center [521, 522] width 583 height 958
click at [329, 202] on div "import { chromium } from 'playwright' ; const browser = await chromium.connectO…" at bounding box center [521, 522] width 583 height 958
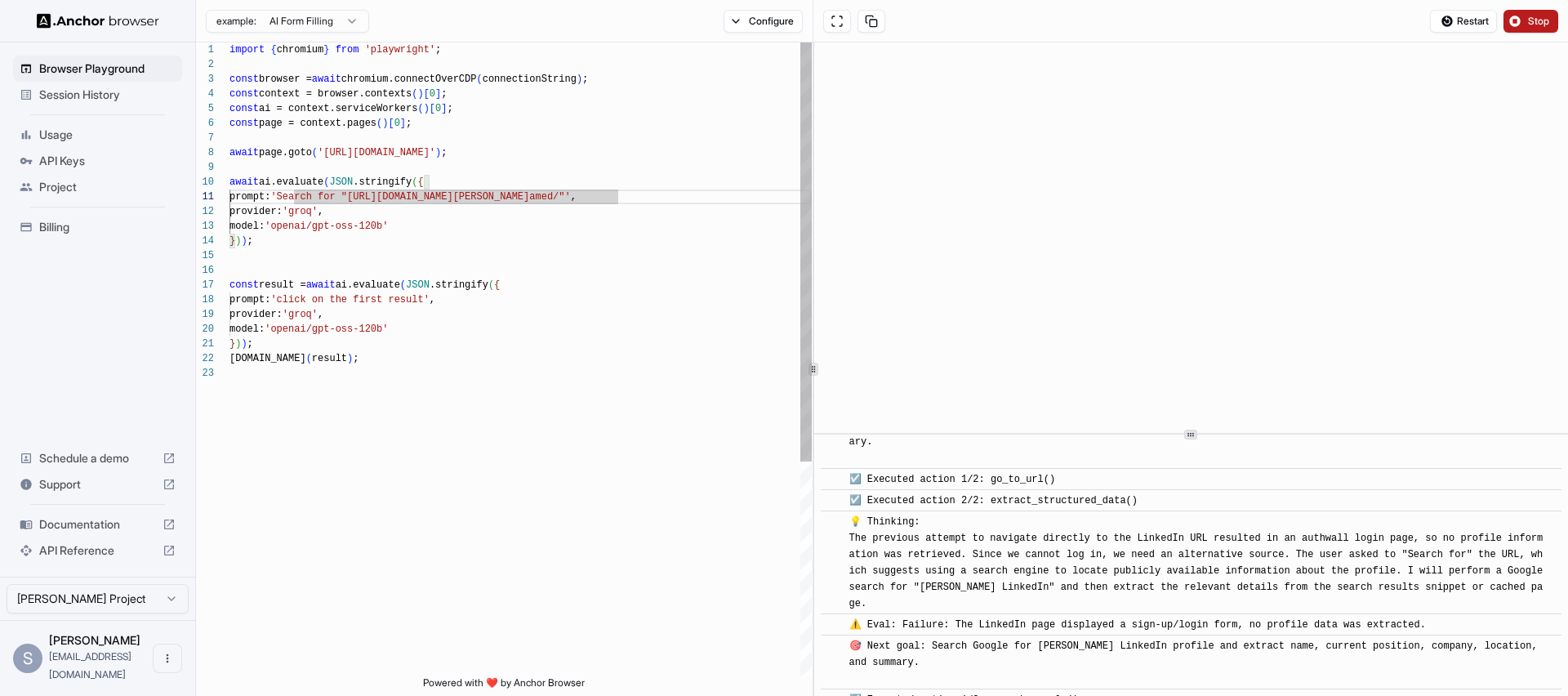
scroll to position [176, 0]
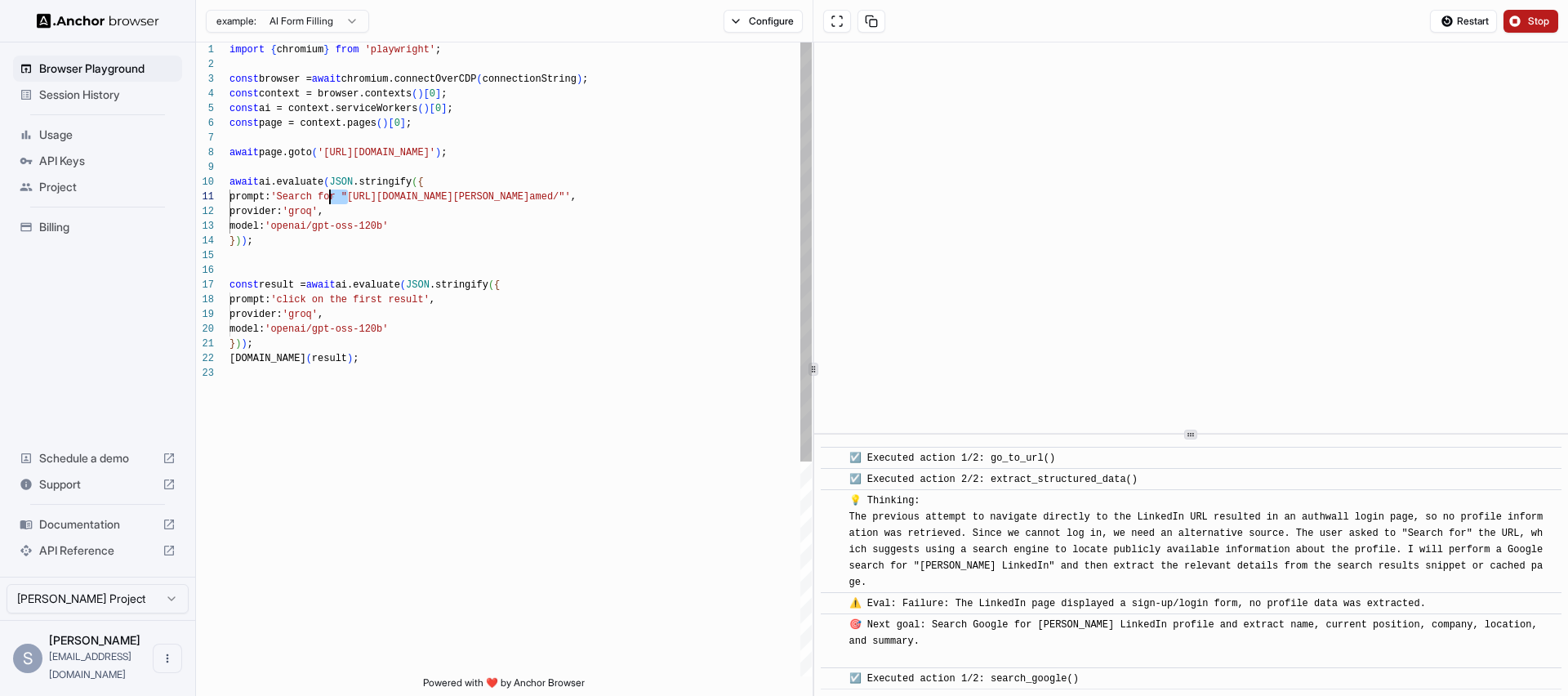
drag, startPoint x: 348, startPoint y: 199, endPoint x: 327, endPoint y: 199, distance: 21.0
click at [327, 199] on div "import { chromium } from 'playwright' ; const browser = await chromium.connectO…" at bounding box center [521, 522] width 583 height 958
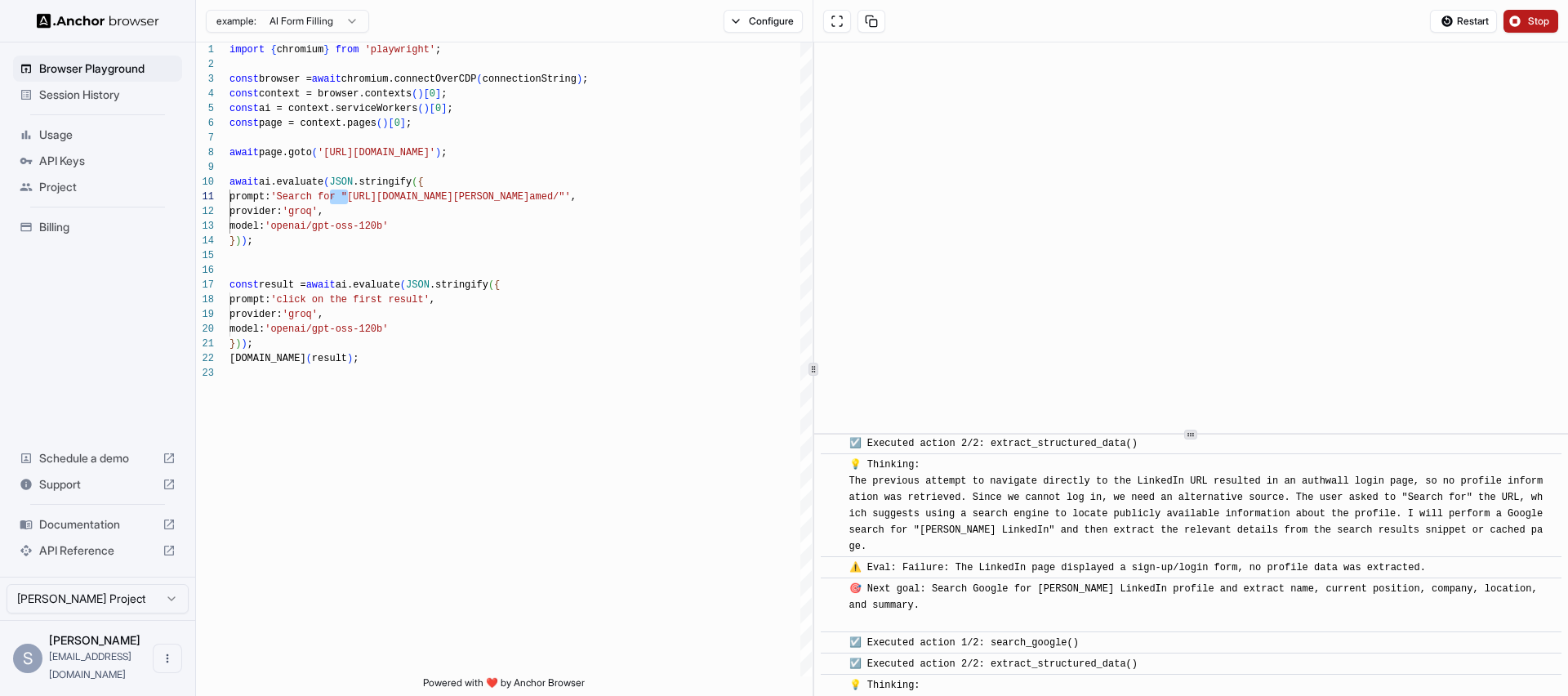
scroll to position [192, 0]
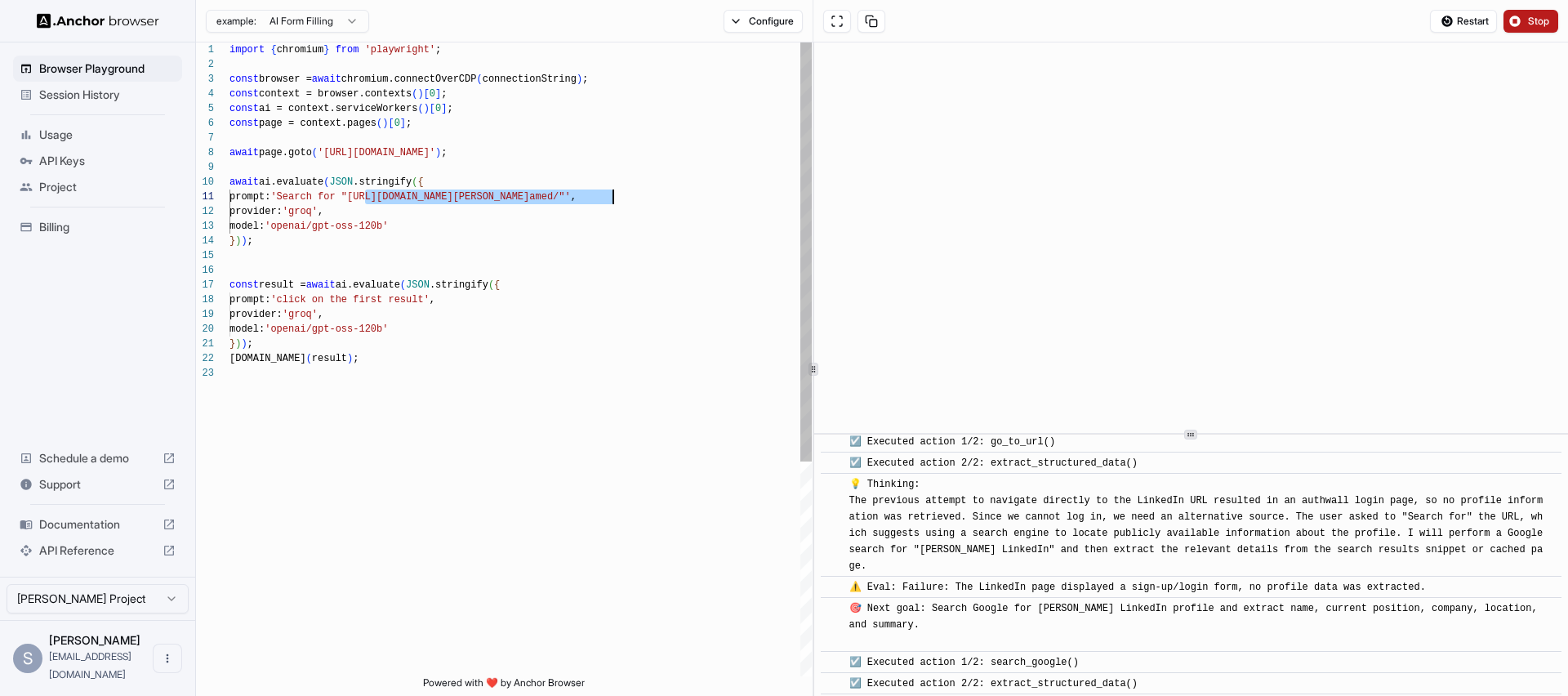
drag, startPoint x: 364, startPoint y: 199, endPoint x: 611, endPoint y: 192, distance: 247.1
click at [576, 192] on span "prompt: 'Search for "[URL][DOMAIN_NAME][PERSON_NAME]/"' ," at bounding box center [403, 197] width 347 height 15
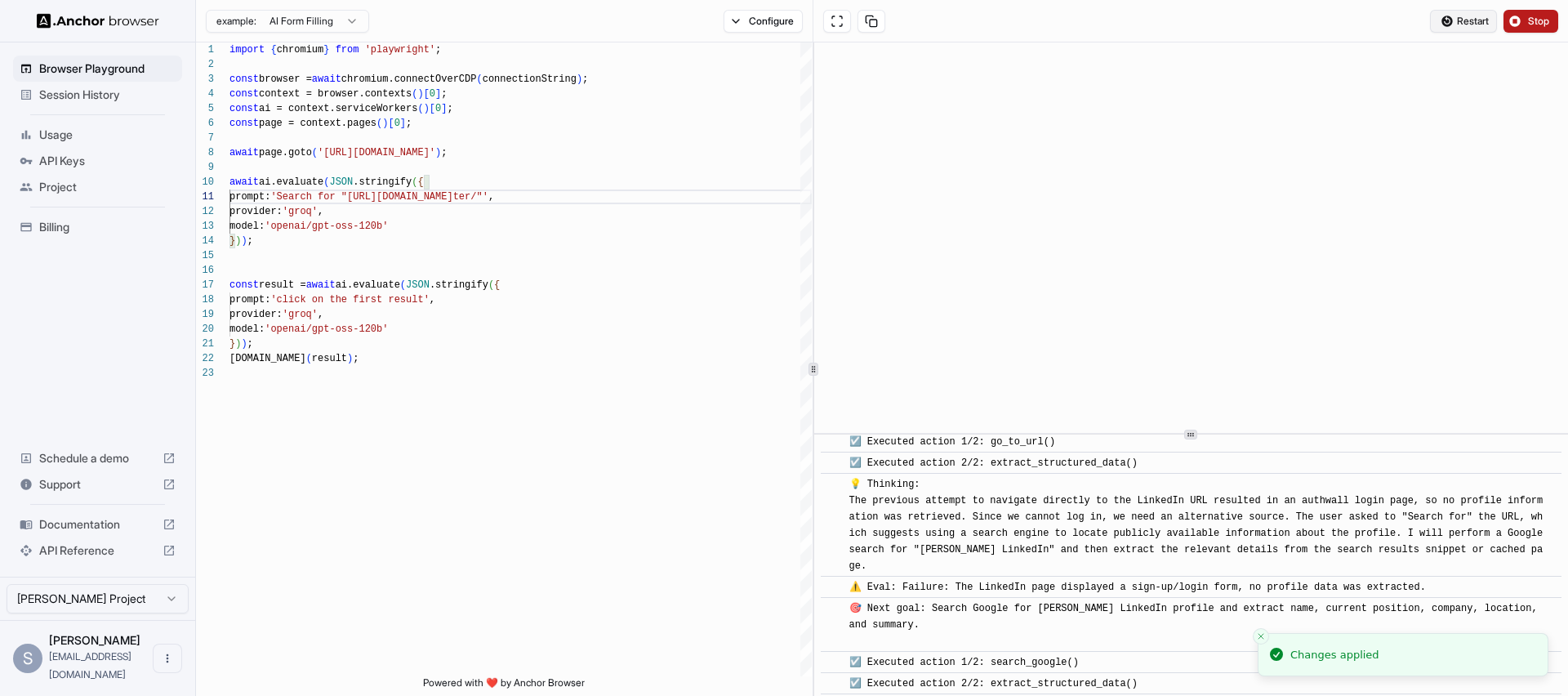
click at [1474, 12] on button "Restart" at bounding box center [1462, 21] width 67 height 23
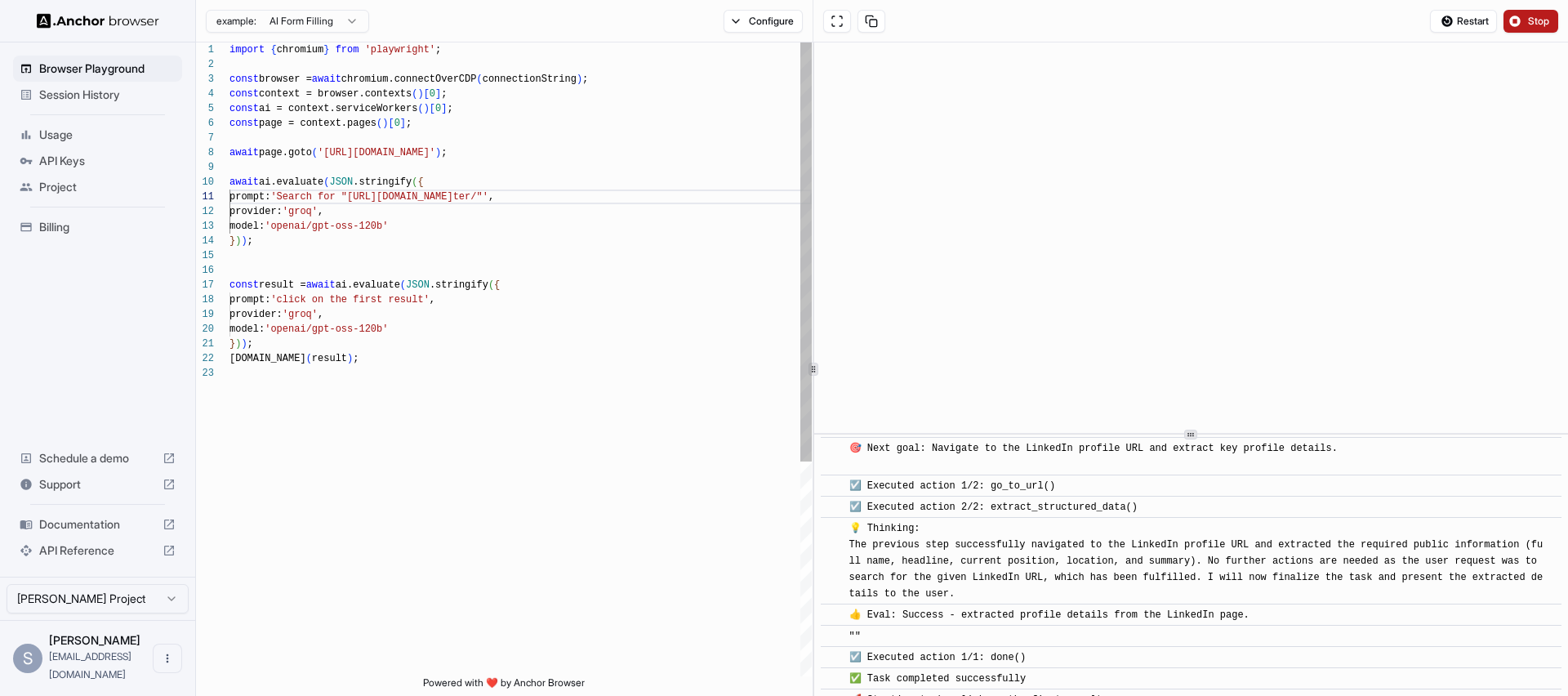
scroll to position [153, 0]
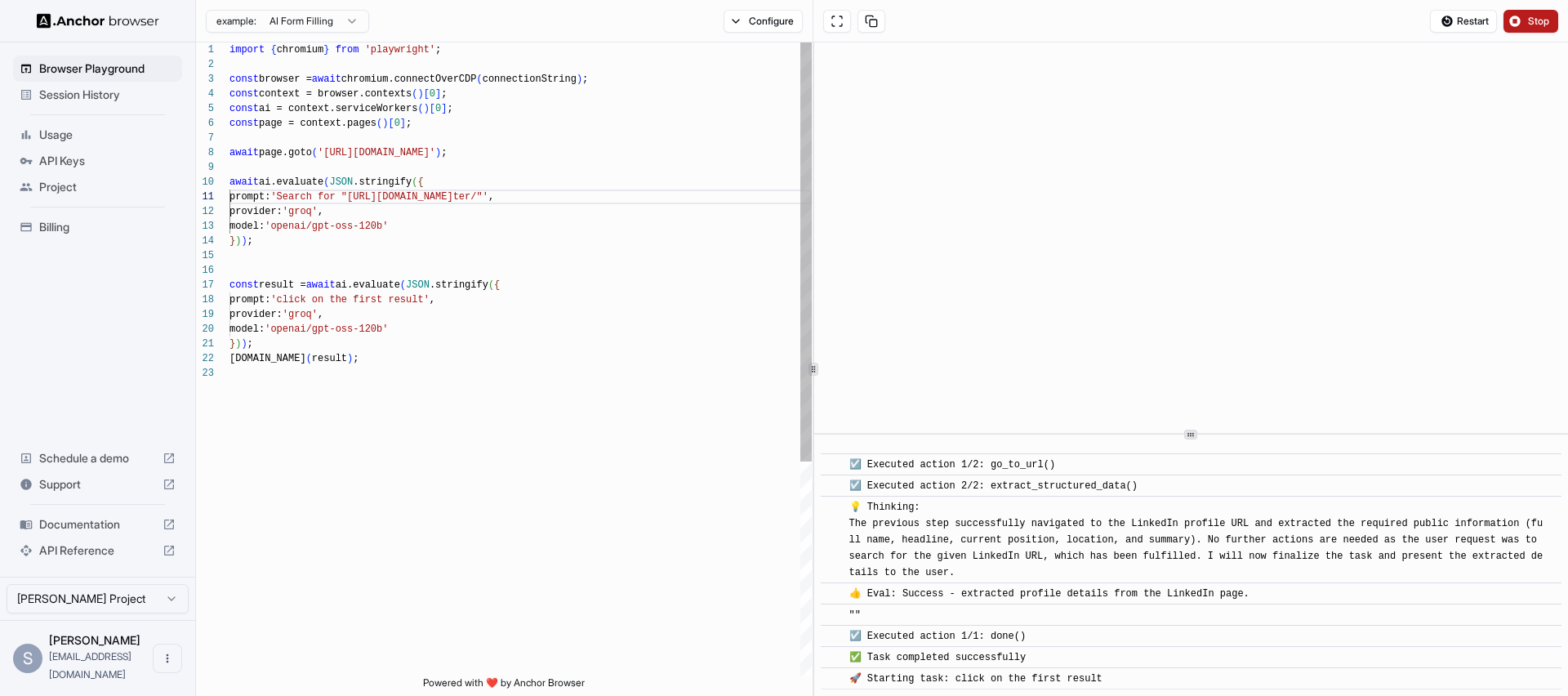
click at [439, 189] on div "import { chromium } from 'playwright' ; const browser = await chromium.connectO…" at bounding box center [521, 522] width 583 height 958
click at [463, 200] on div "import { chromium } from 'playwright' ; const browser = await chromium.connectO…" at bounding box center [521, 522] width 583 height 958
click at [542, 198] on div "import { chromium } from 'playwright' ; const browser = await chromium.connectO…" at bounding box center [521, 522] width 583 height 958
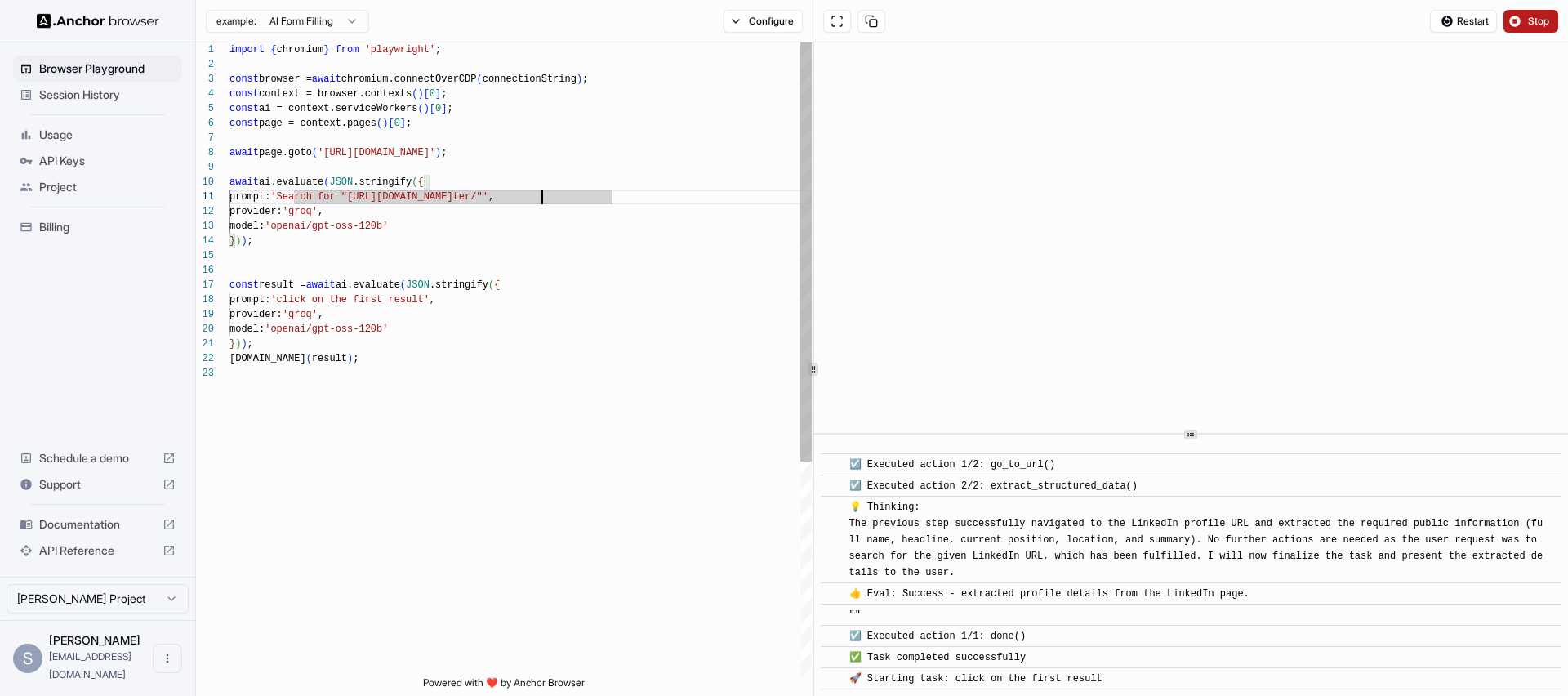
click at [542, 198] on div "import { chromium } from 'playwright' ; const browser = await chromium.connectO…" at bounding box center [521, 522] width 583 height 958
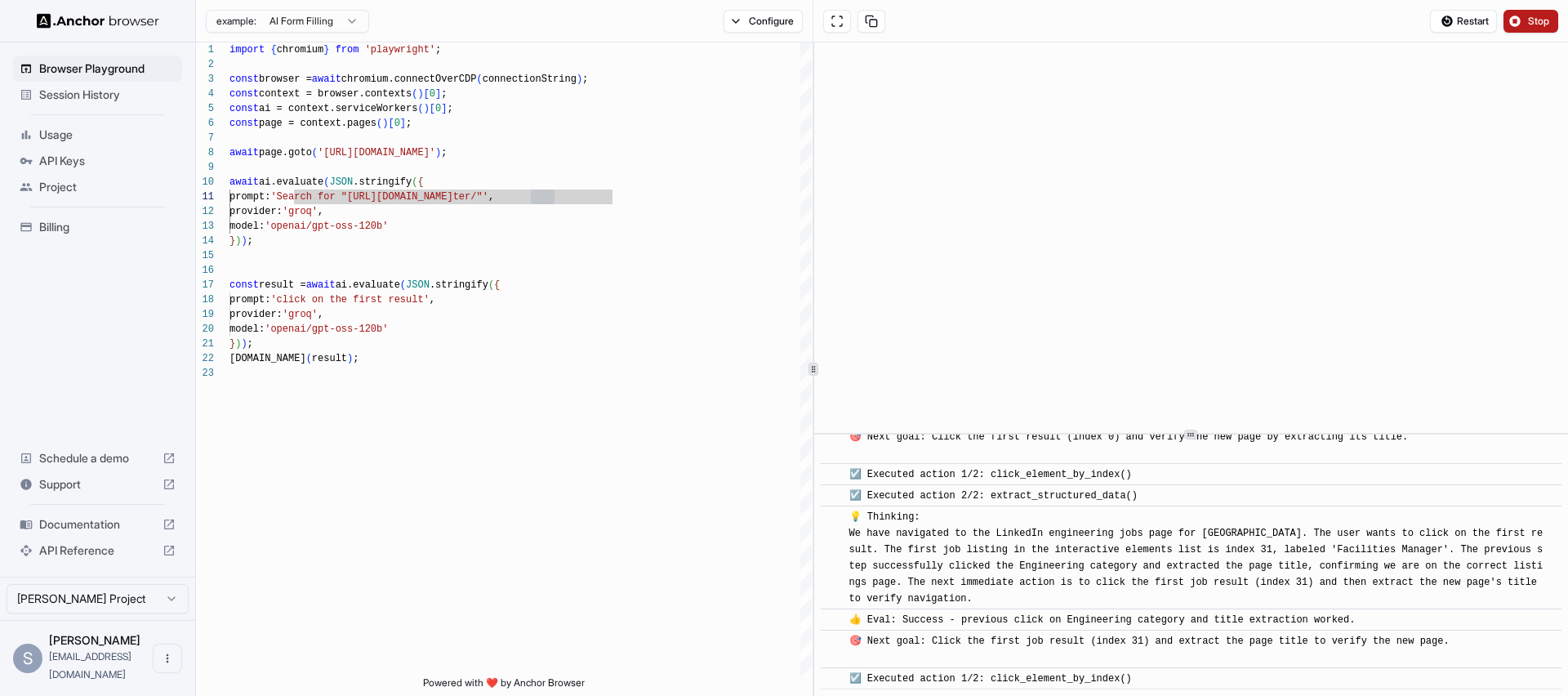
scroll to position [1266, 0]
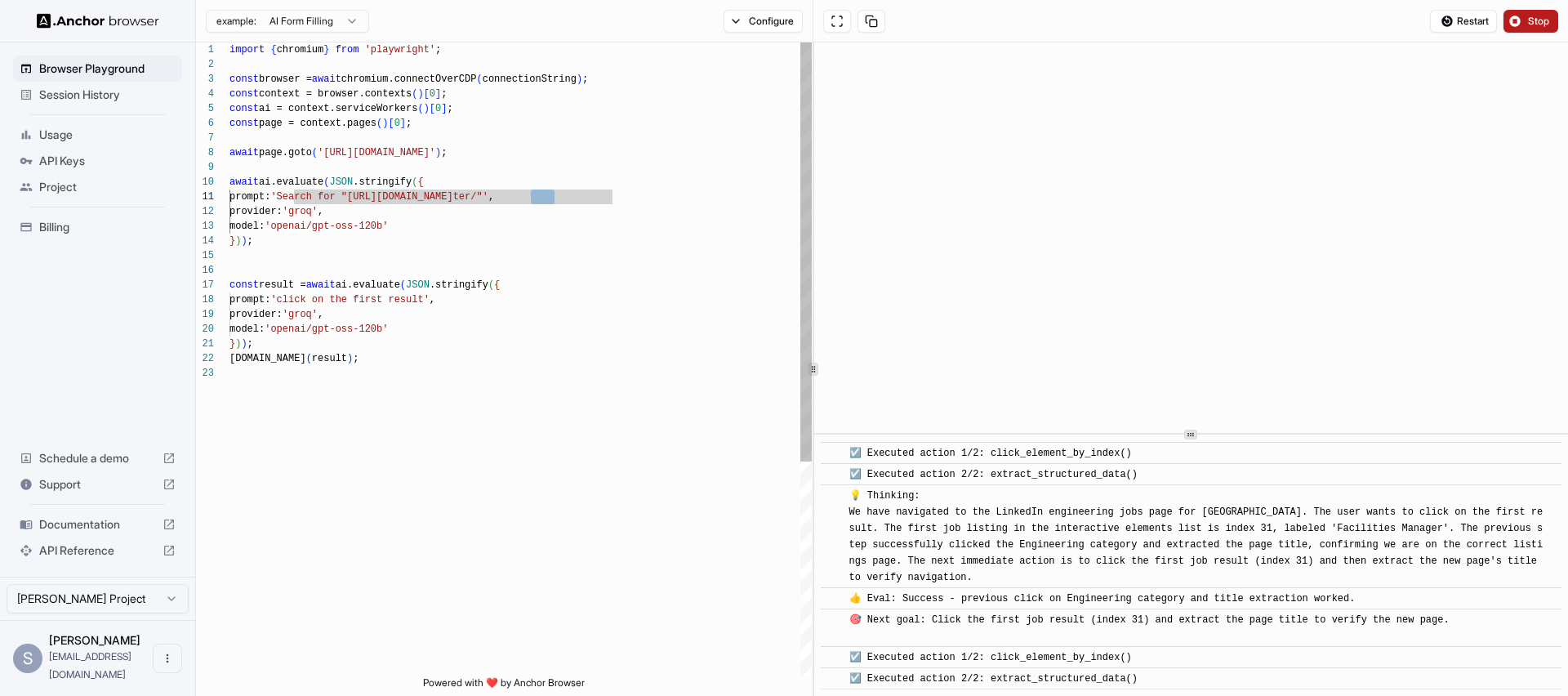
click at [442, 270] on div "import { chromium } from 'playwright' ; const browser = await chromium.connectO…" at bounding box center [521, 522] width 583 height 958
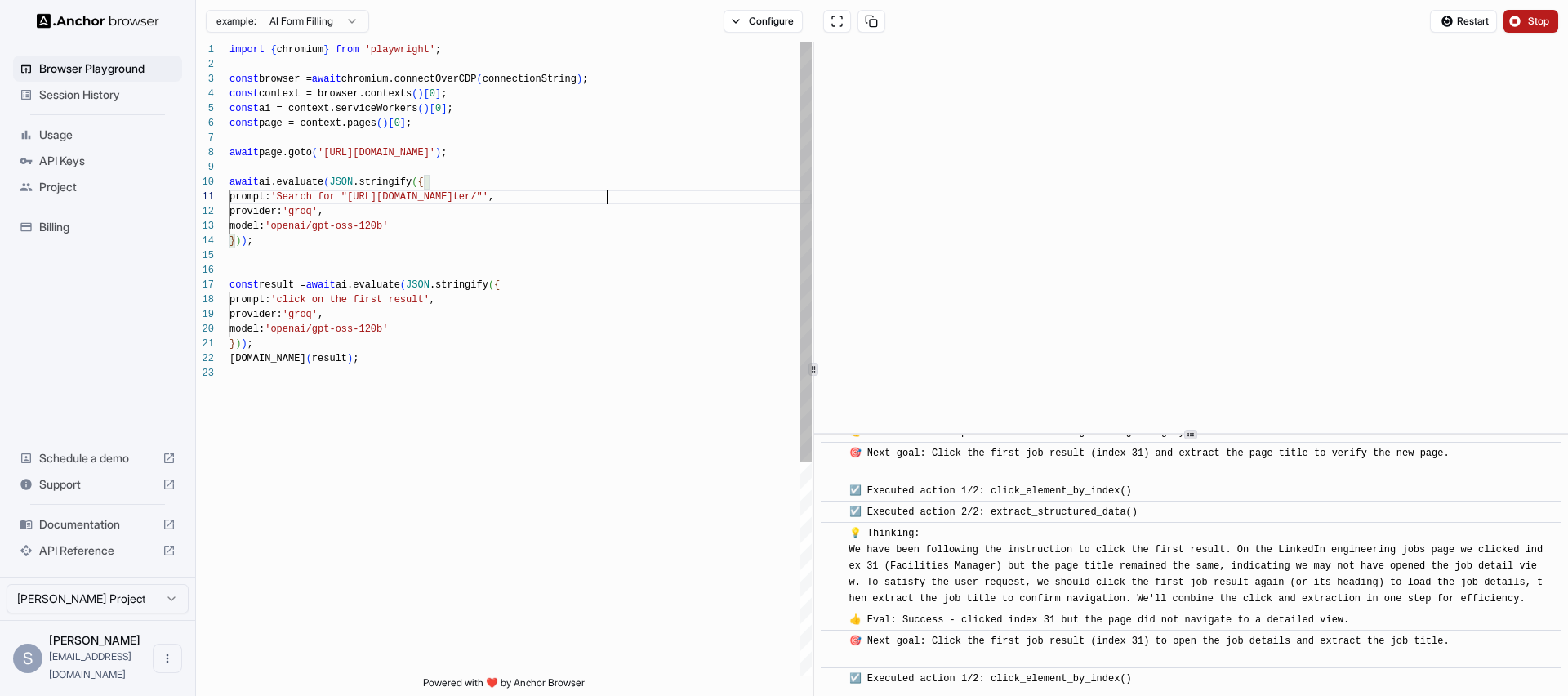
scroll to position [1470, 0]
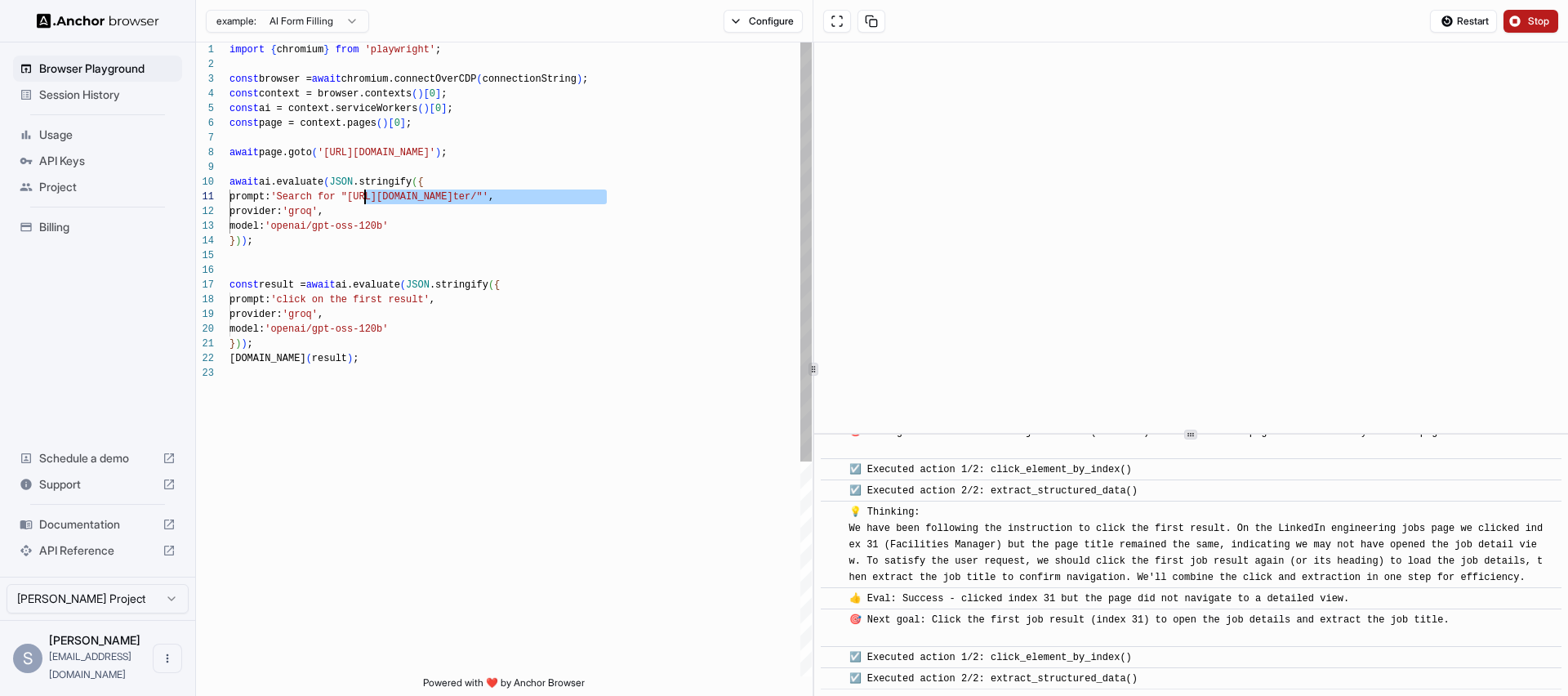
drag, startPoint x: 606, startPoint y: 198, endPoint x: 365, endPoint y: 200, distance: 241.0
click at [365, 200] on div "import { chromium } from 'playwright' ; const browser = await chromium.connectO…" at bounding box center [521, 522] width 583 height 958
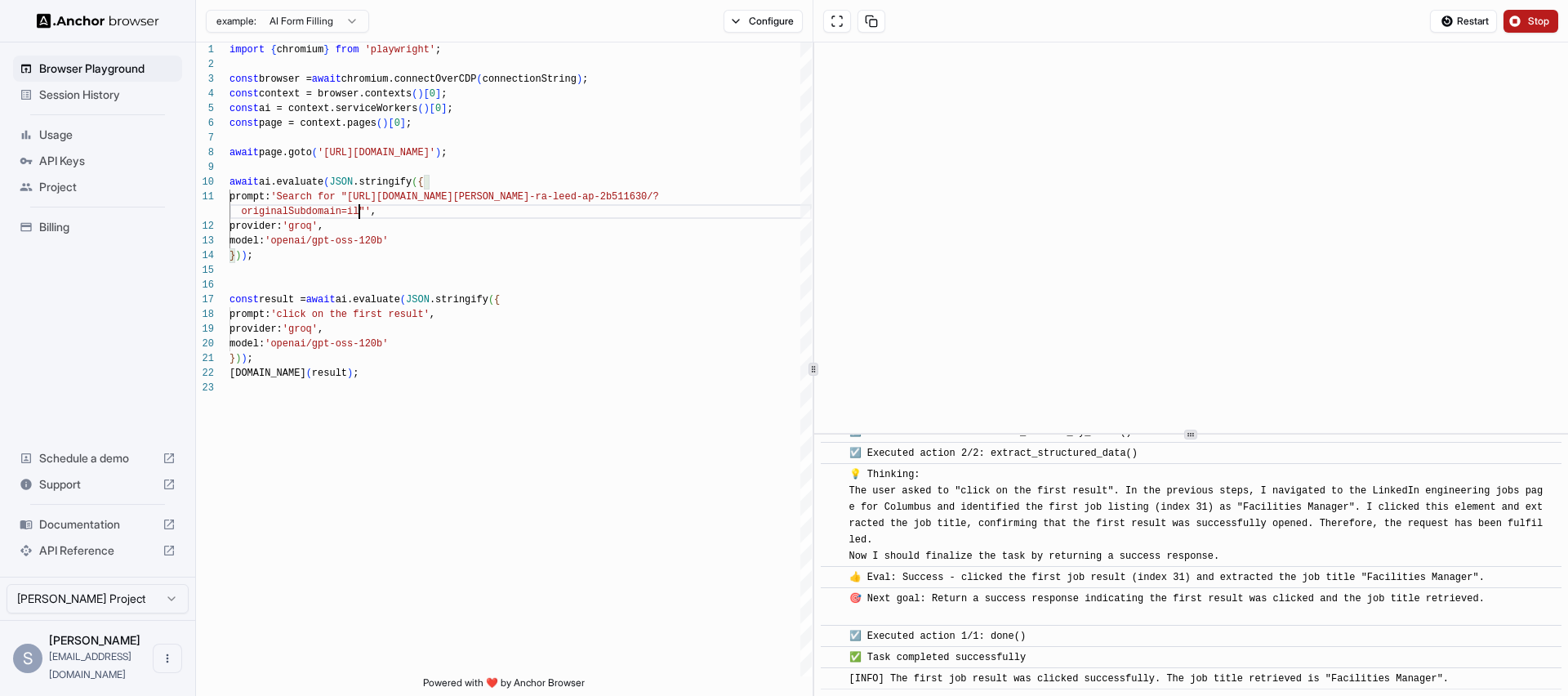
scroll to position [1718, 0]
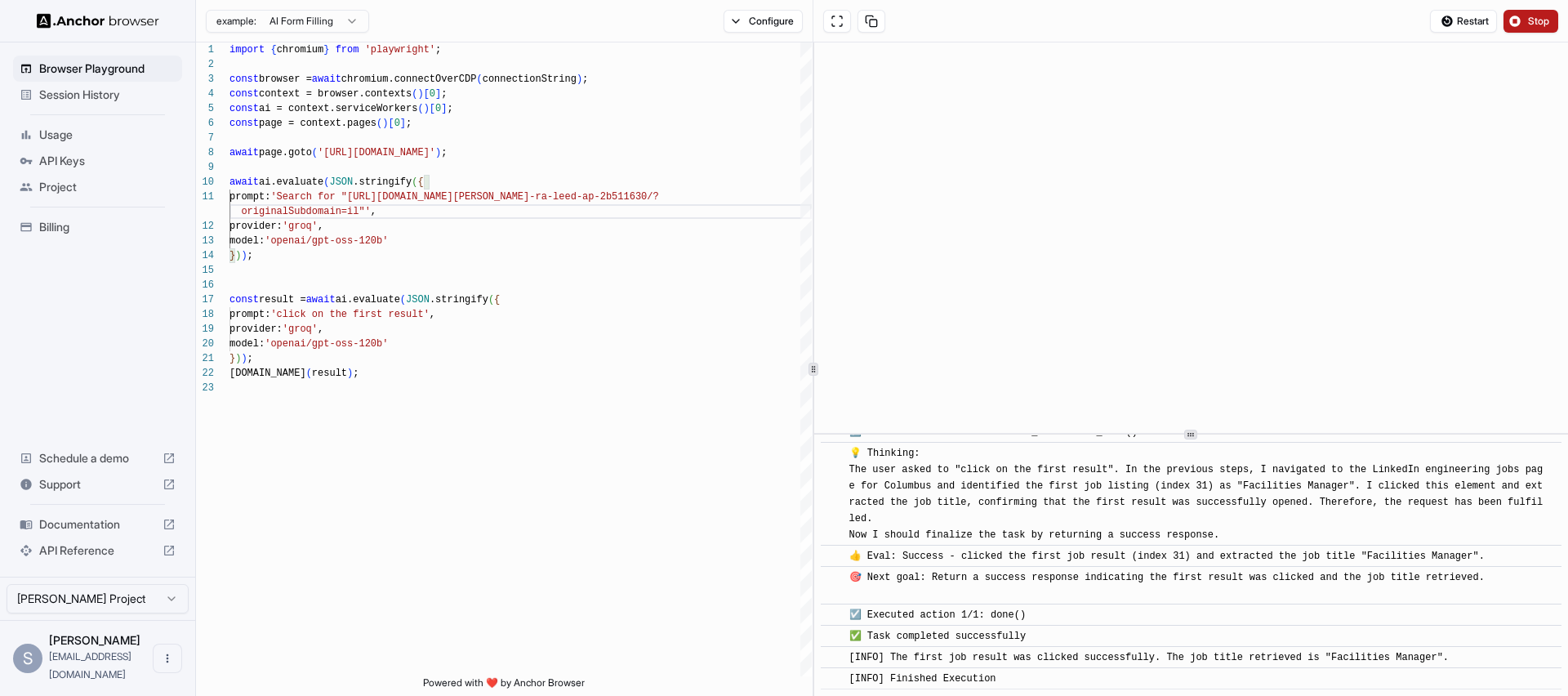
click at [1538, 22] on span "Stop" at bounding box center [1539, 21] width 23 height 13
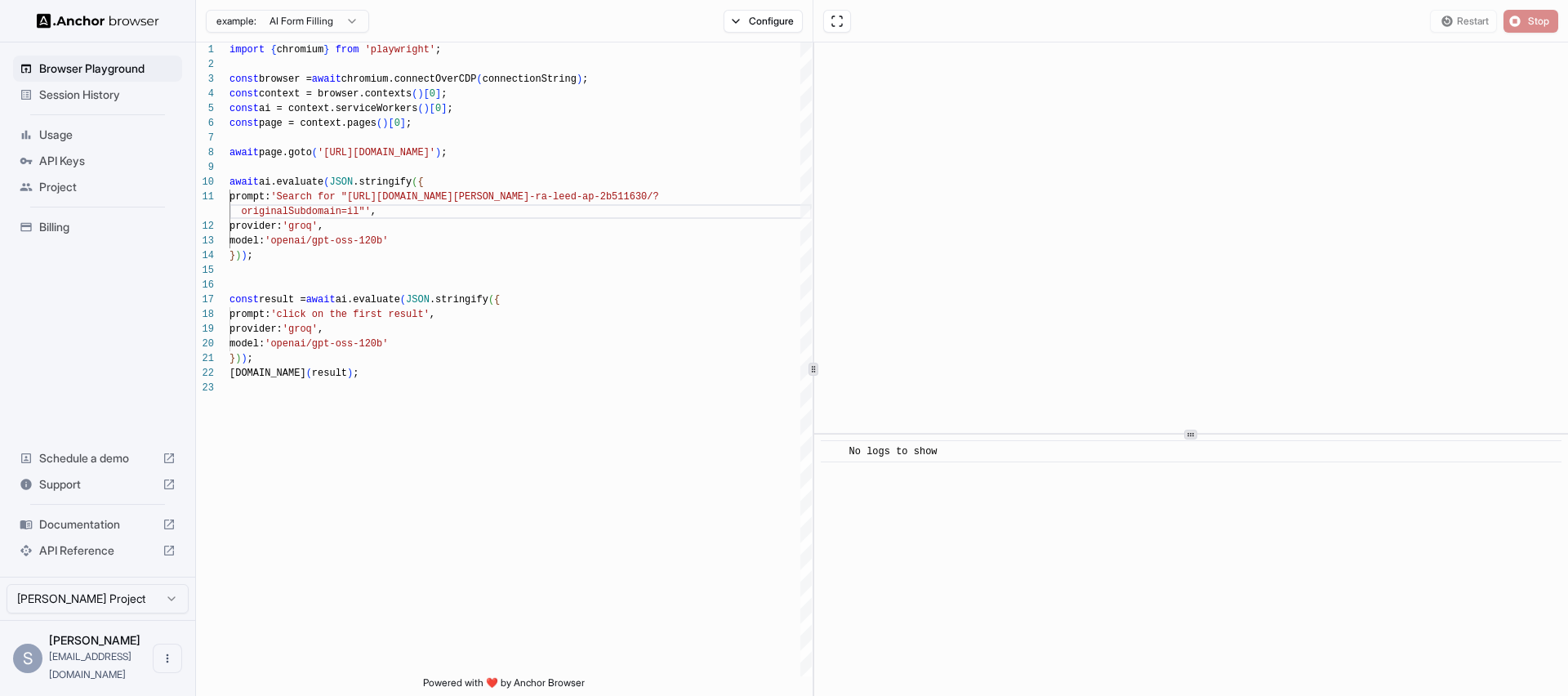
scroll to position [0, 0]
click at [1532, 13] on button "Start" at bounding box center [1531, 21] width 55 height 23
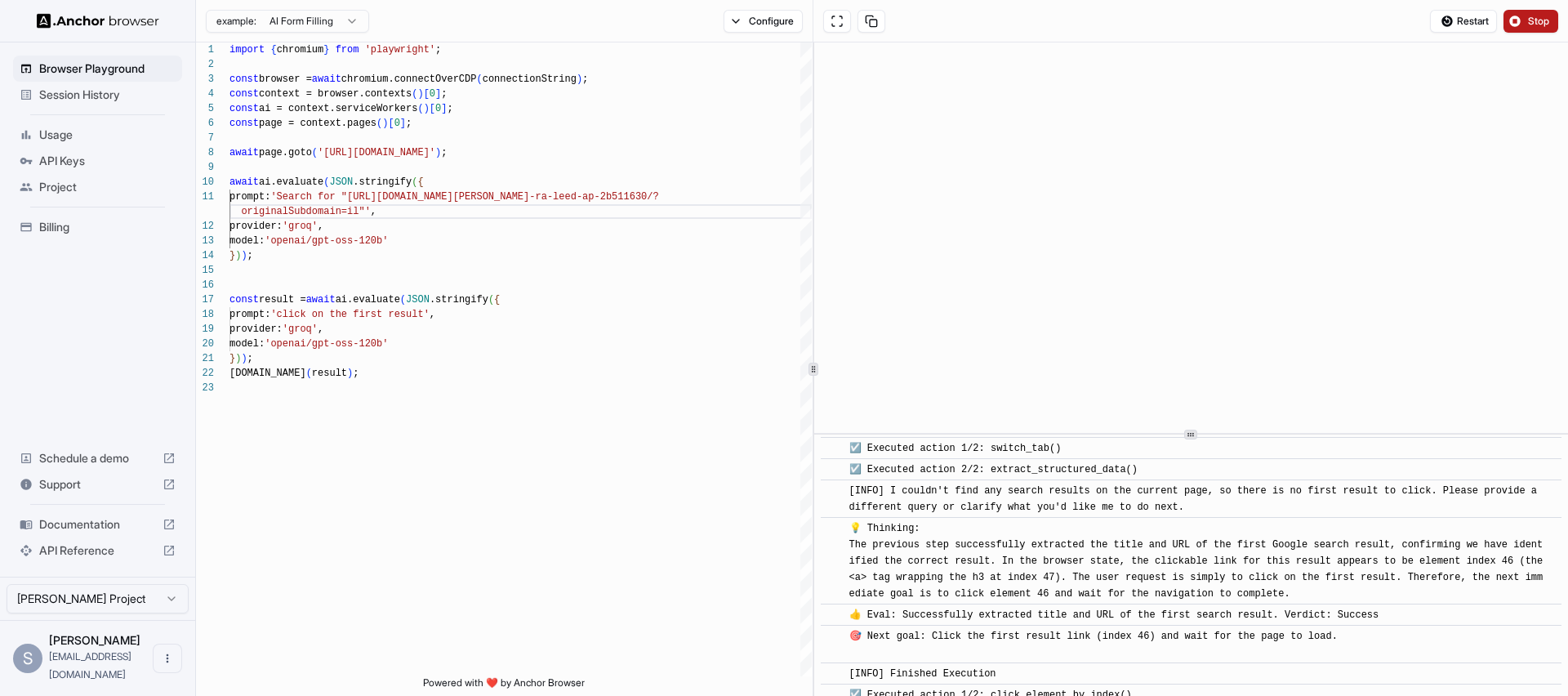
scroll to position [1202, 0]
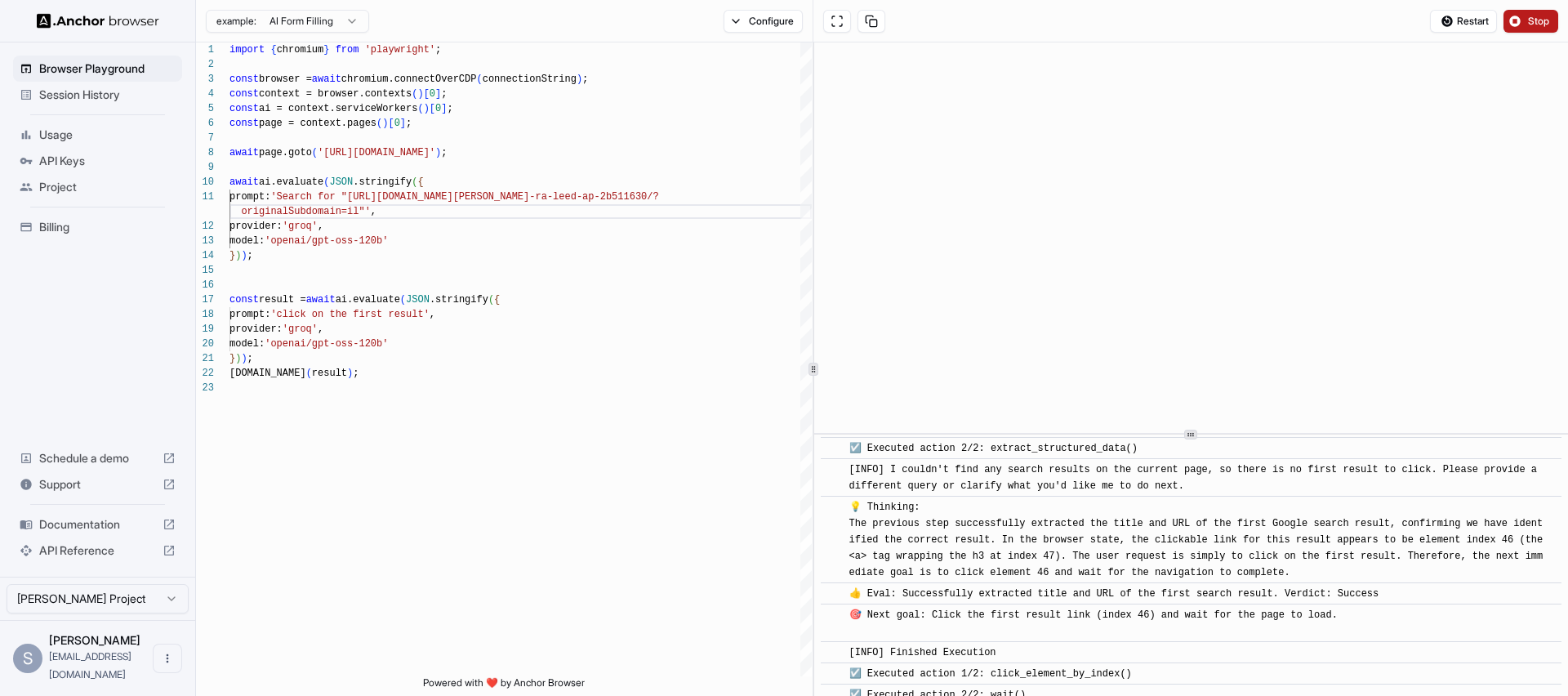
click at [1533, 18] on span "Stop" at bounding box center [1539, 21] width 23 height 13
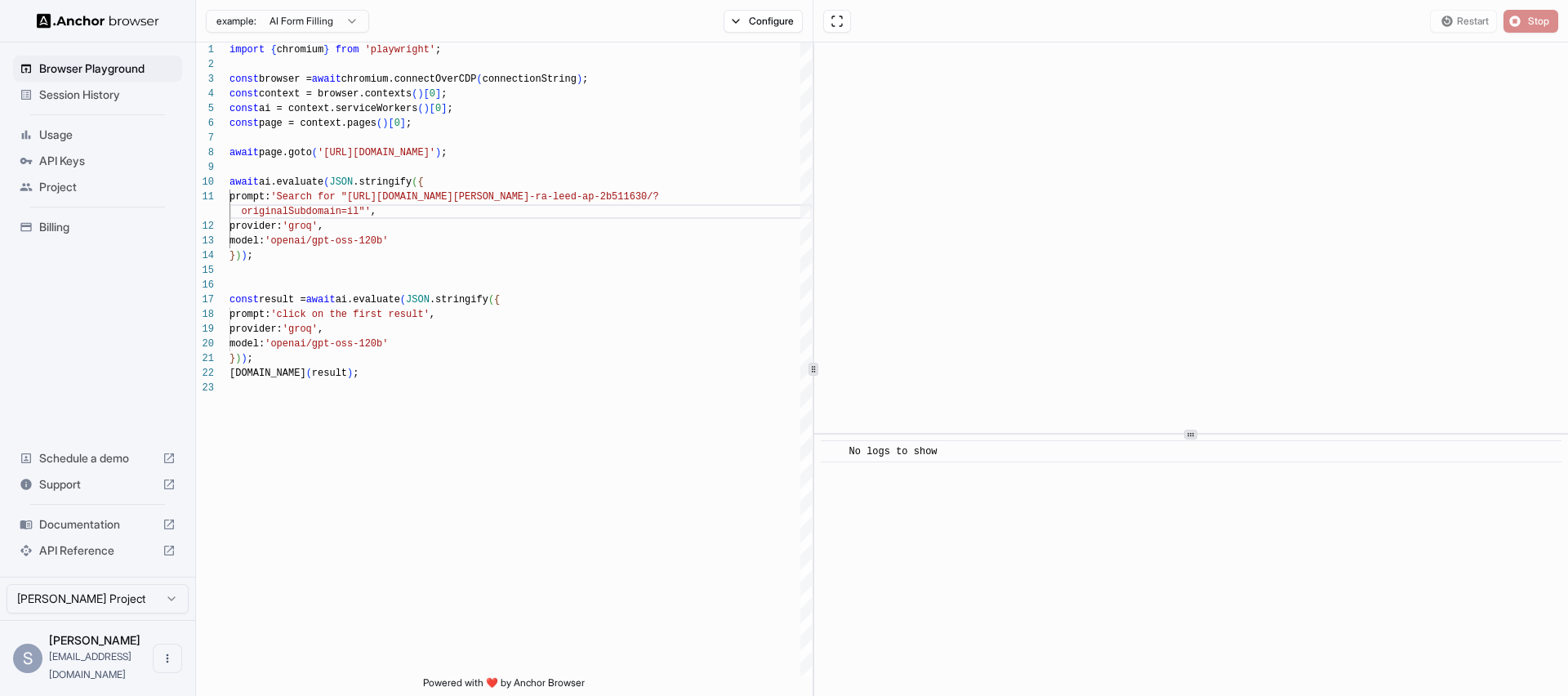
scroll to position [0, 0]
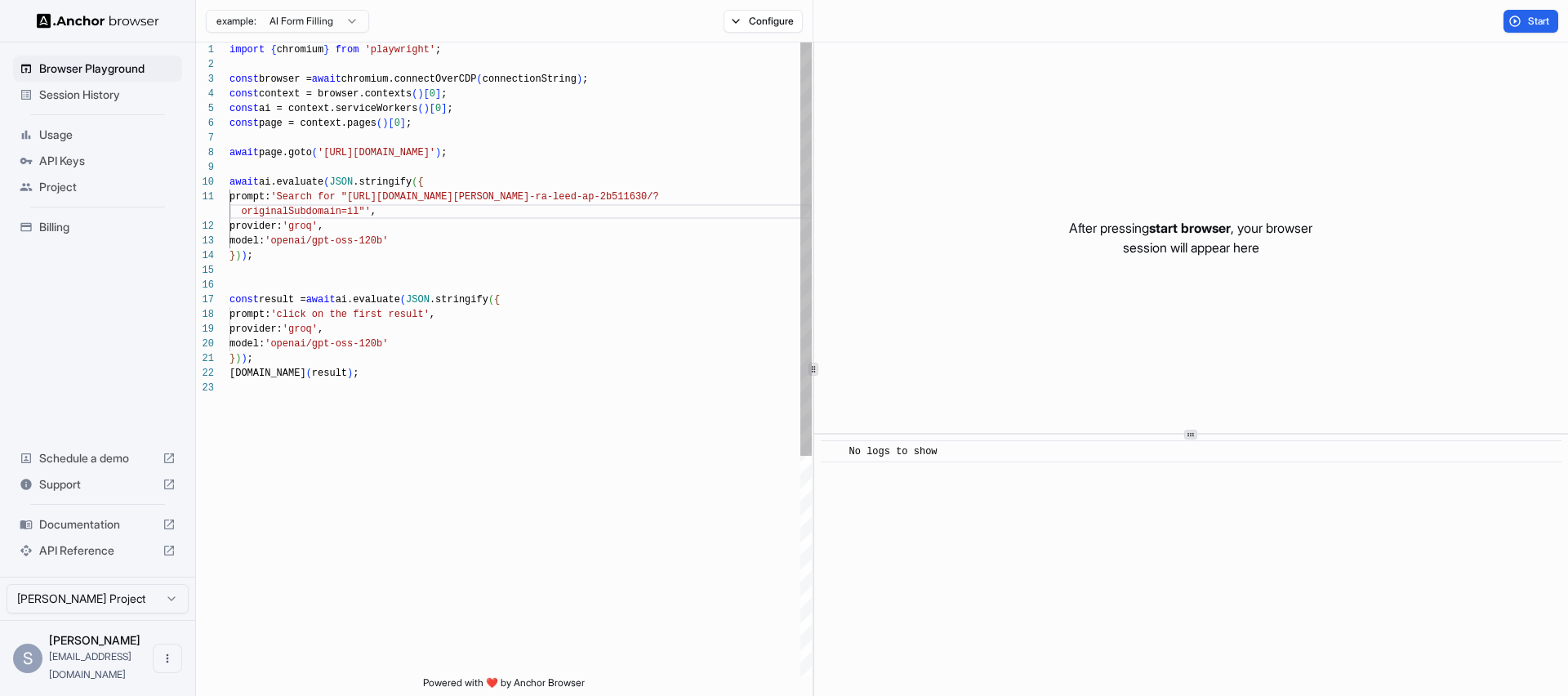
click at [404, 199] on div "import { chromium } from 'playwright' ; const browser = await chromium.connectO…" at bounding box center [521, 529] width 583 height 972
drag, startPoint x: 531, startPoint y: 200, endPoint x: 364, endPoint y: 196, distance: 167.0
click at [364, 196] on div "import { chromium } from 'playwright' ; const browser = await chromium.connectO…" at bounding box center [521, 529] width 583 height 972
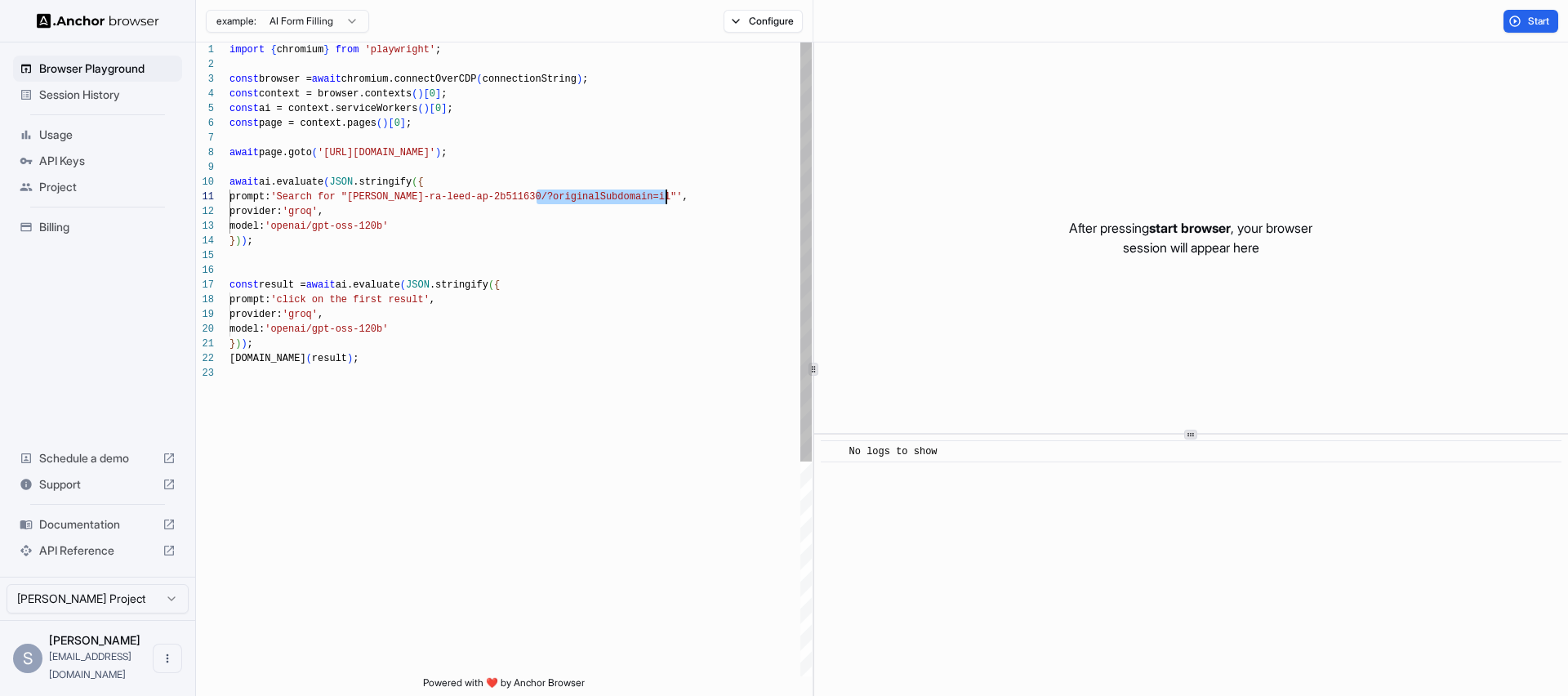
drag, startPoint x: 536, startPoint y: 198, endPoint x: 666, endPoint y: 197, distance: 130.0
click at [666, 197] on div "import { chromium } from 'playwright' ; const browser = await chromium.connectO…" at bounding box center [521, 522] width 583 height 958
type textarea "**********"
click at [1540, 16] on span "Start" at bounding box center [1539, 21] width 23 height 13
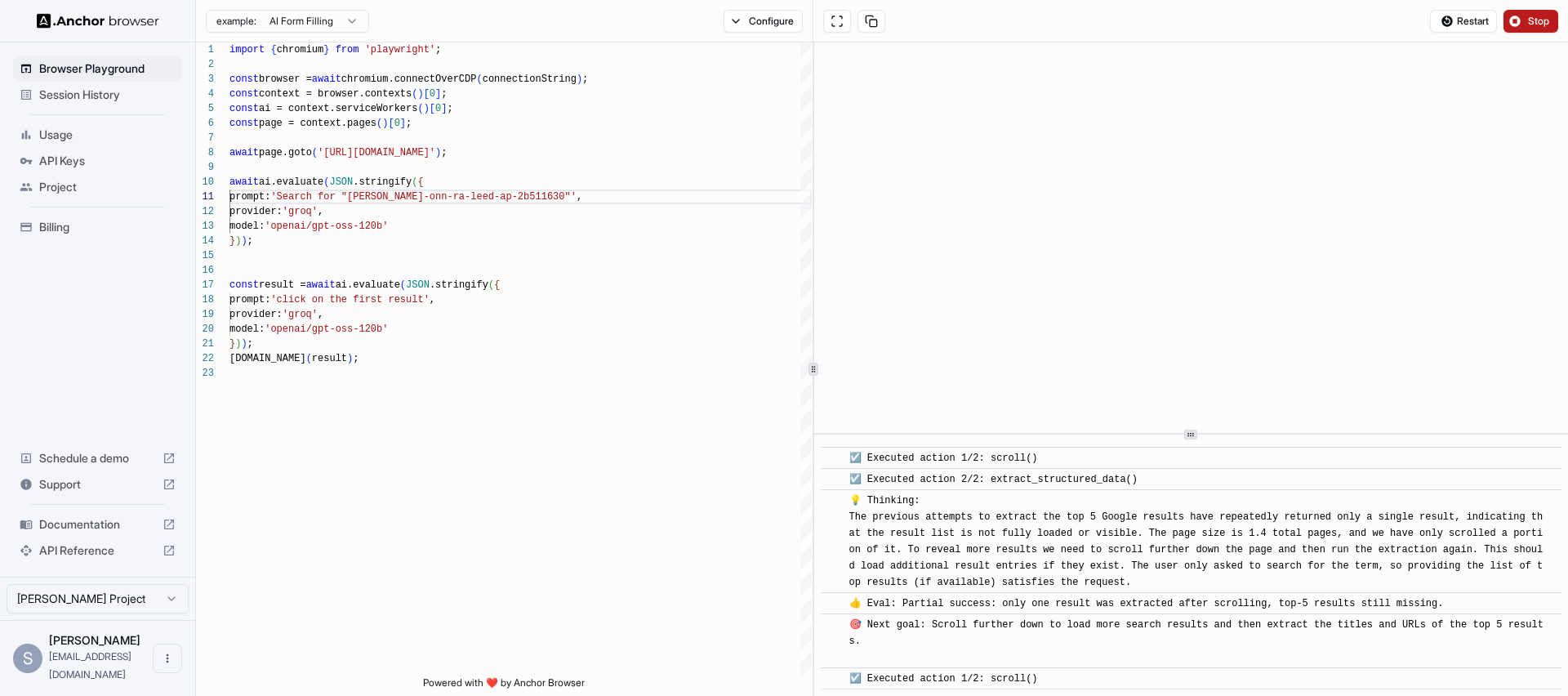
scroll to position [1154, 0]
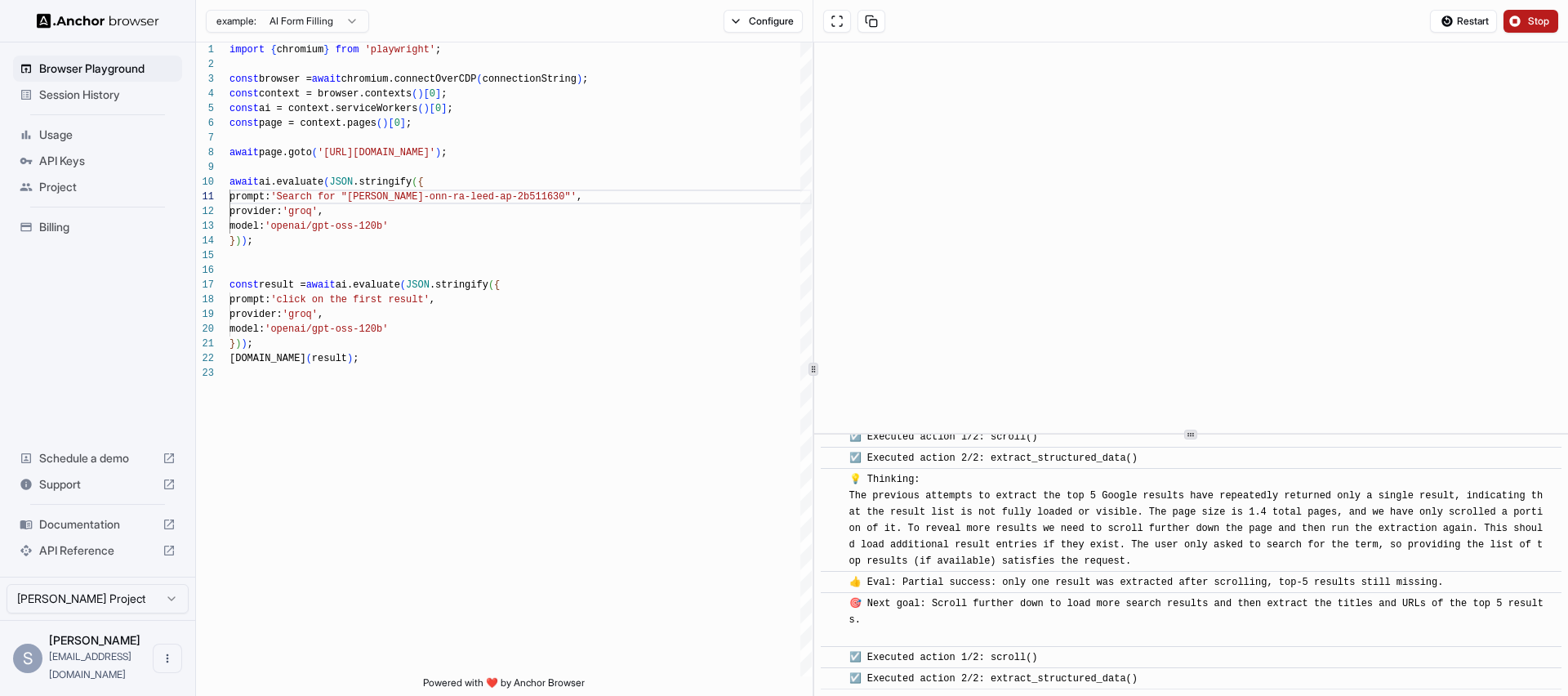
click at [1524, 25] on button "Stop" at bounding box center [1531, 21] width 55 height 23
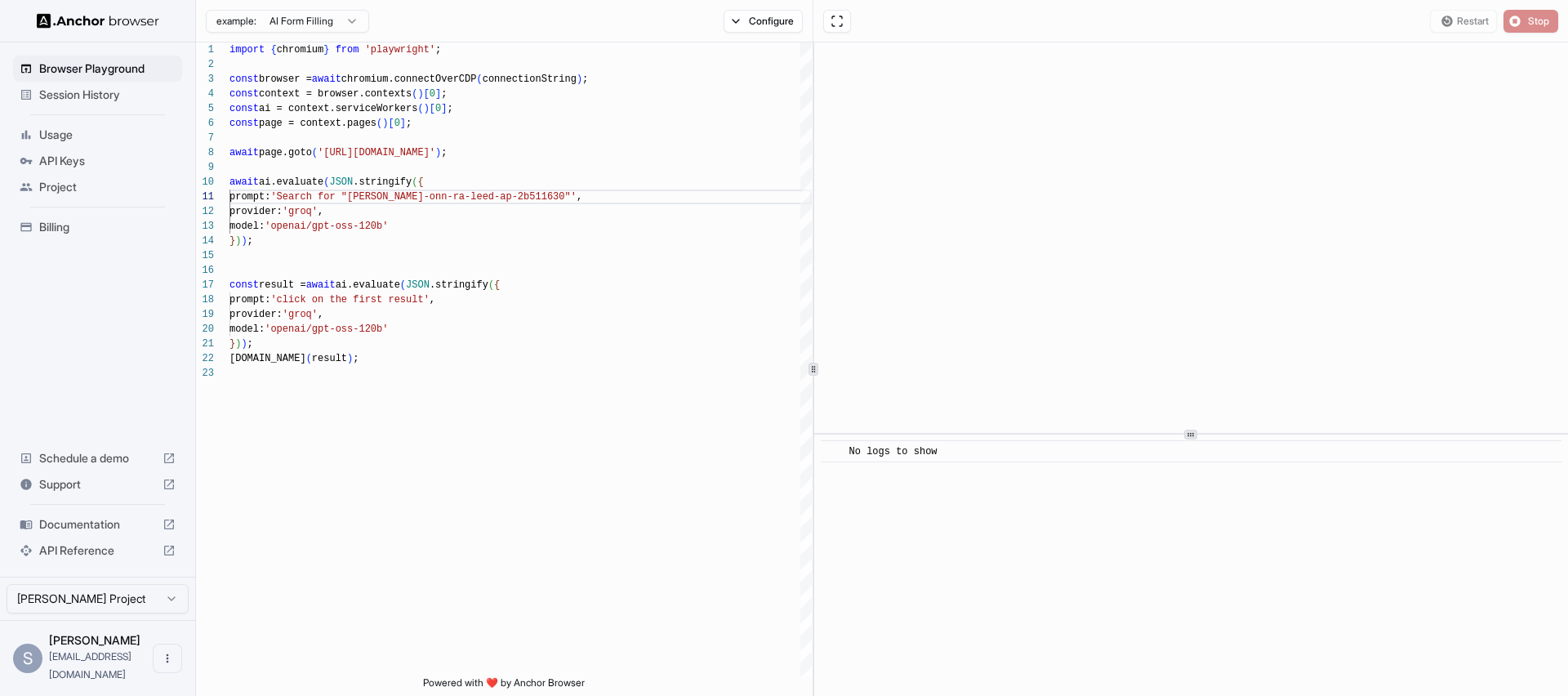
scroll to position [0, 0]
click at [1528, 26] on span "Start" at bounding box center [1539, 21] width 23 height 13
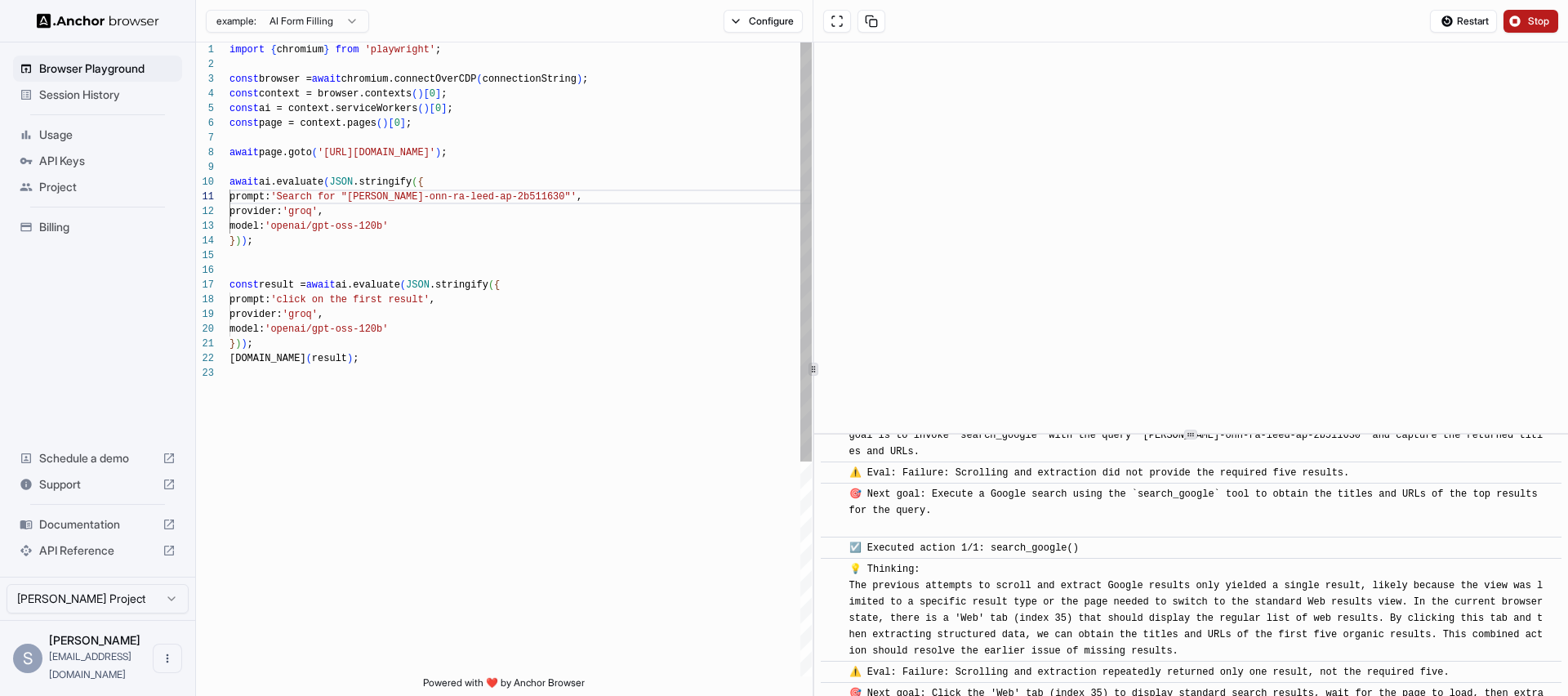
scroll to position [2778, 0]
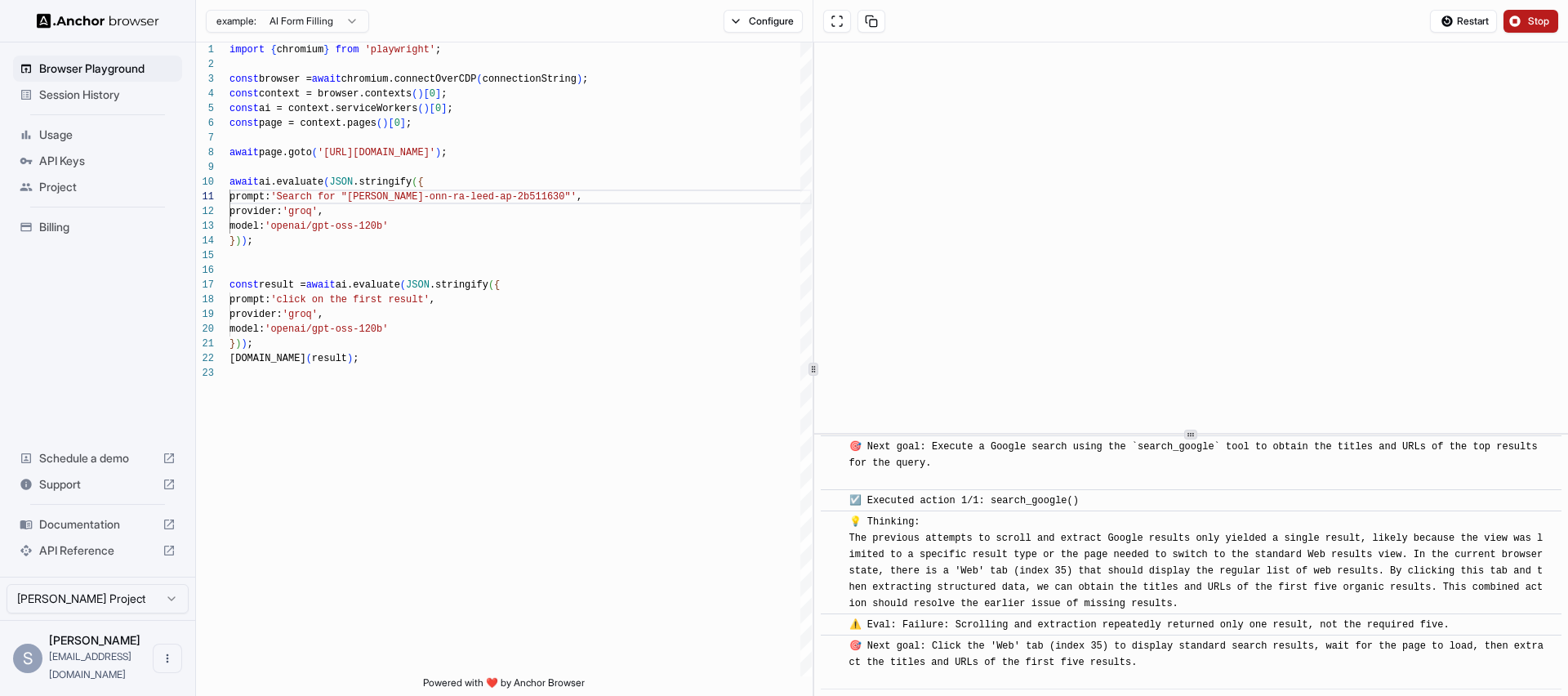
click at [975, 487] on div "🎯 Next goal: Execute a Google search using the `search_google` tool to obtain t…" at bounding box center [1195, 463] width 694 height 49
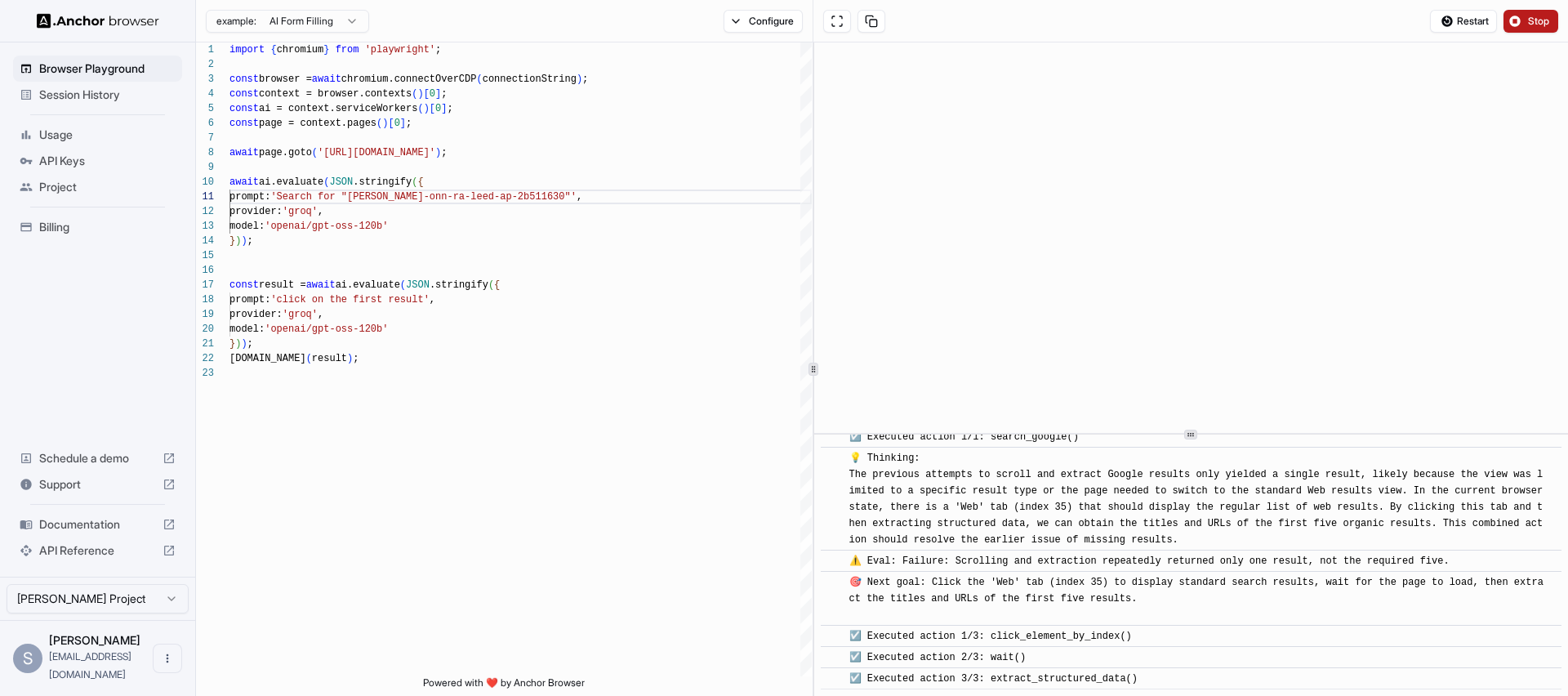
scroll to position [2841, 0]
click at [1556, 28] on button "Stop" at bounding box center [1531, 21] width 55 height 23
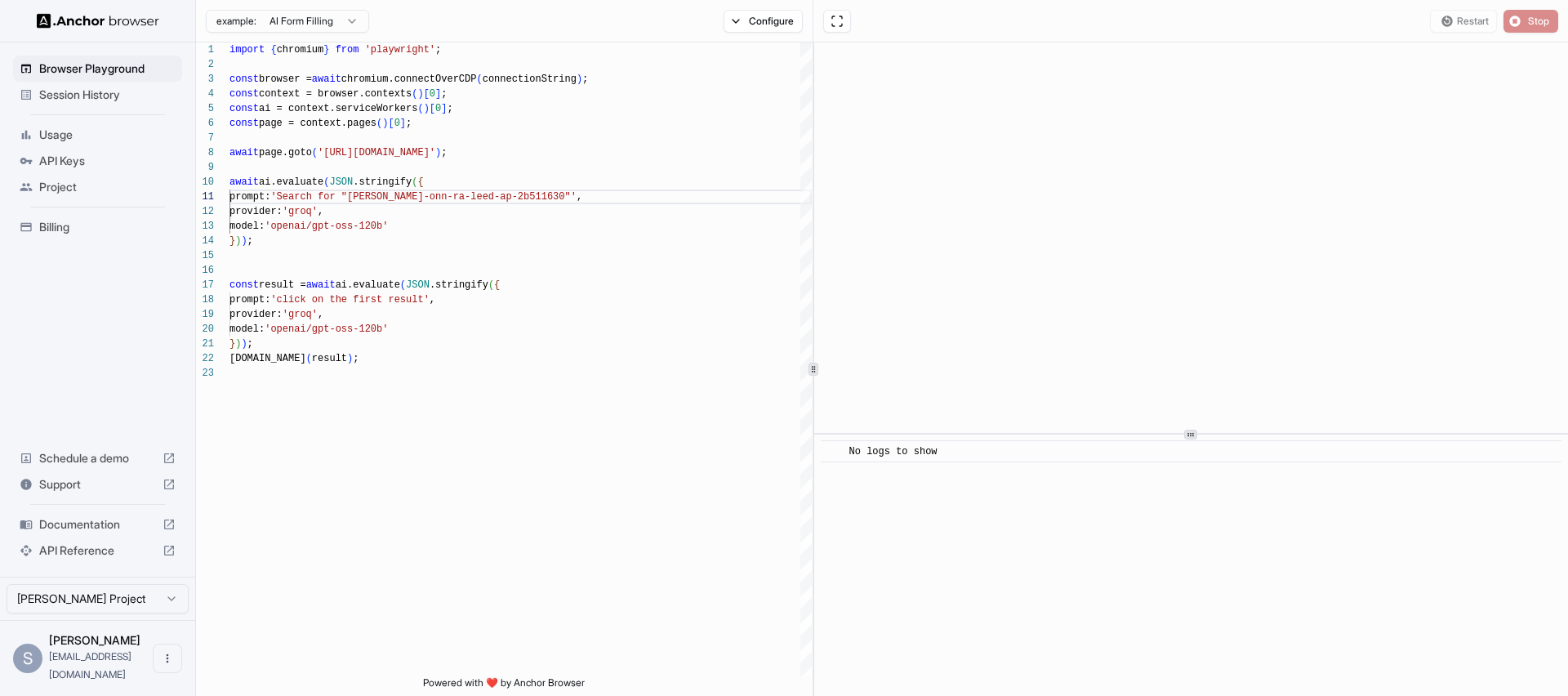
scroll to position [0, 0]
click at [1533, 21] on span "Start" at bounding box center [1539, 21] width 23 height 13
